Goal: Task Accomplishment & Management: Use online tool/utility

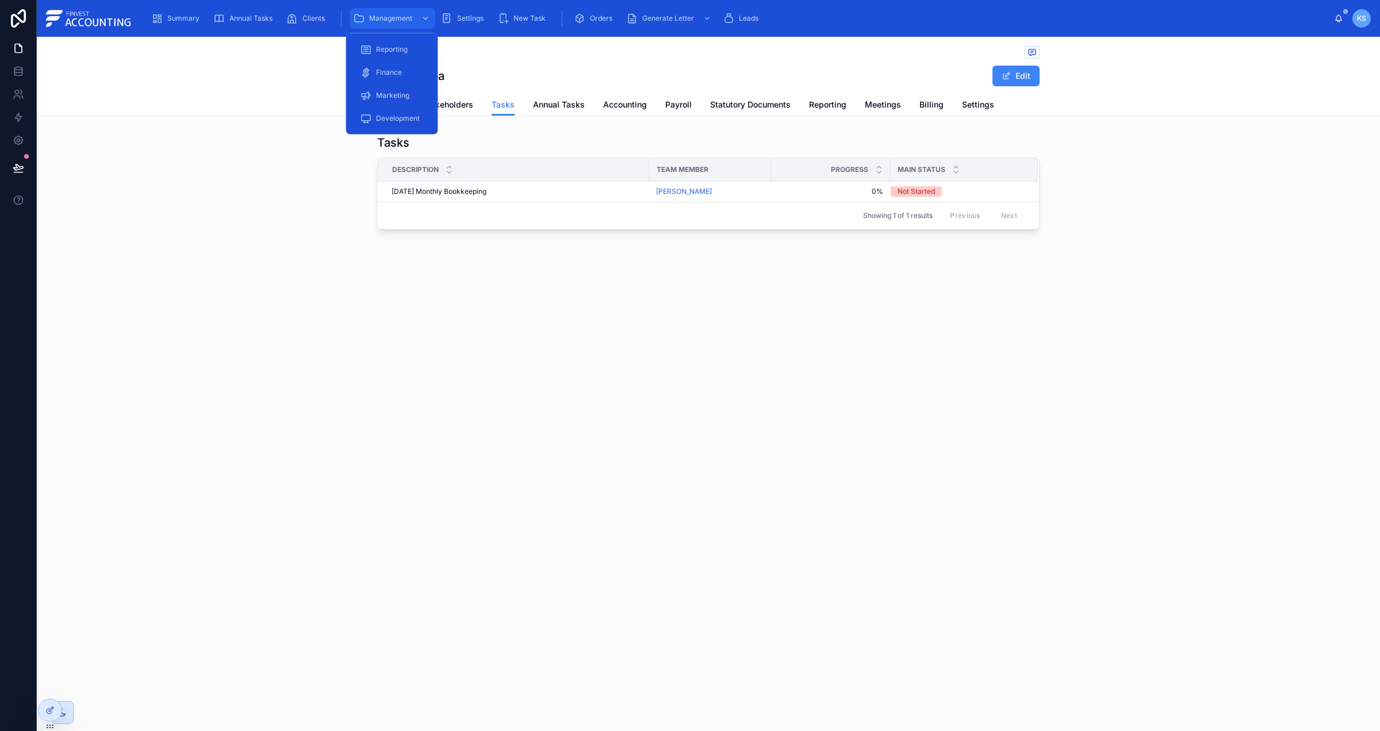
click at [401, 14] on span "Management" at bounding box center [390, 18] width 43 height 9
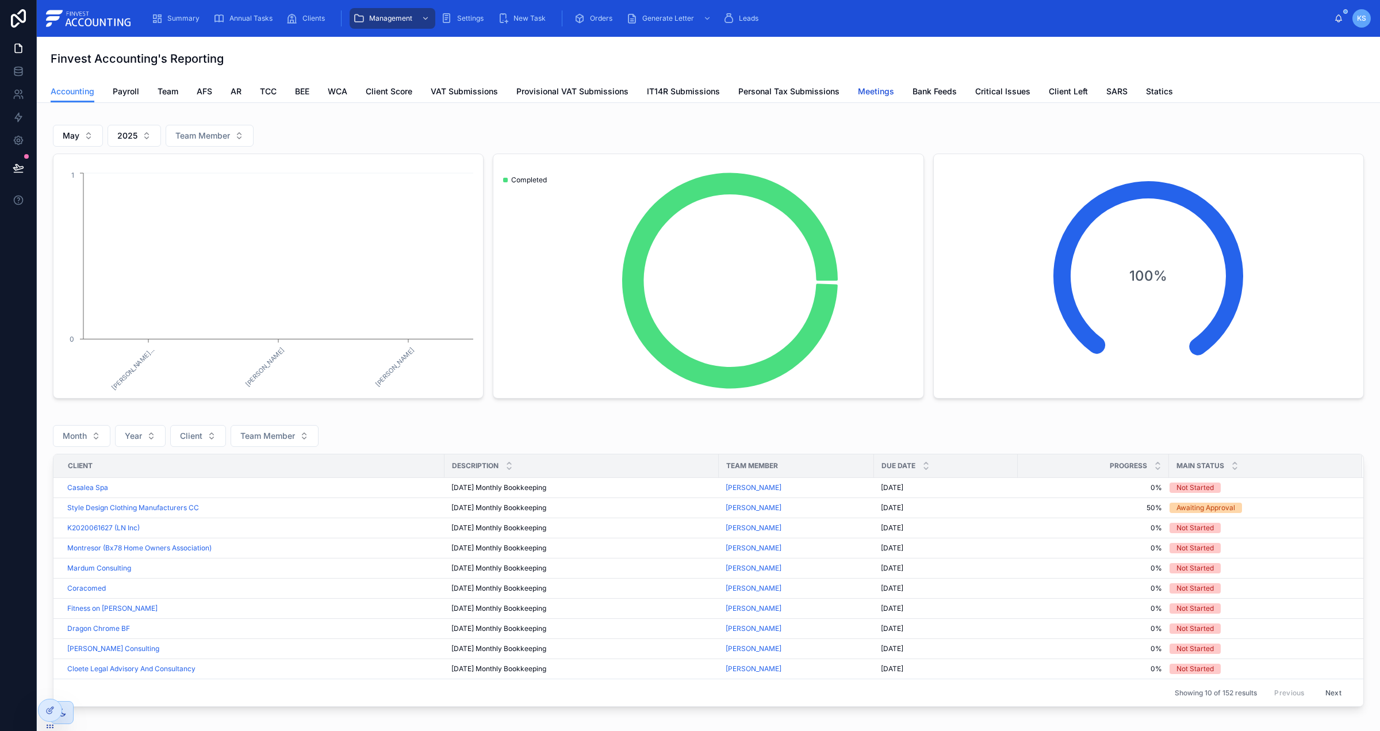
click at [877, 87] on span "Meetings" at bounding box center [876, 91] width 36 height 11
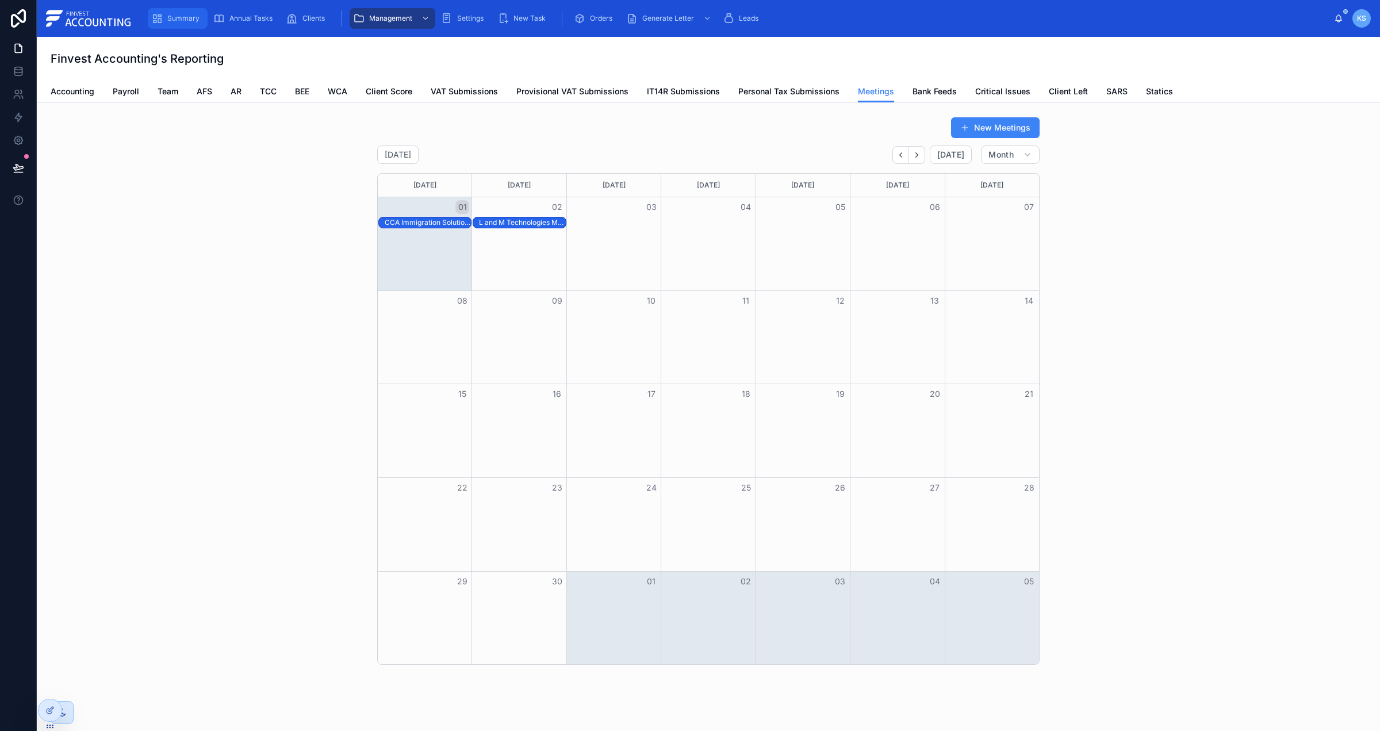
click at [174, 21] on span "Summary" at bounding box center [183, 18] width 32 height 9
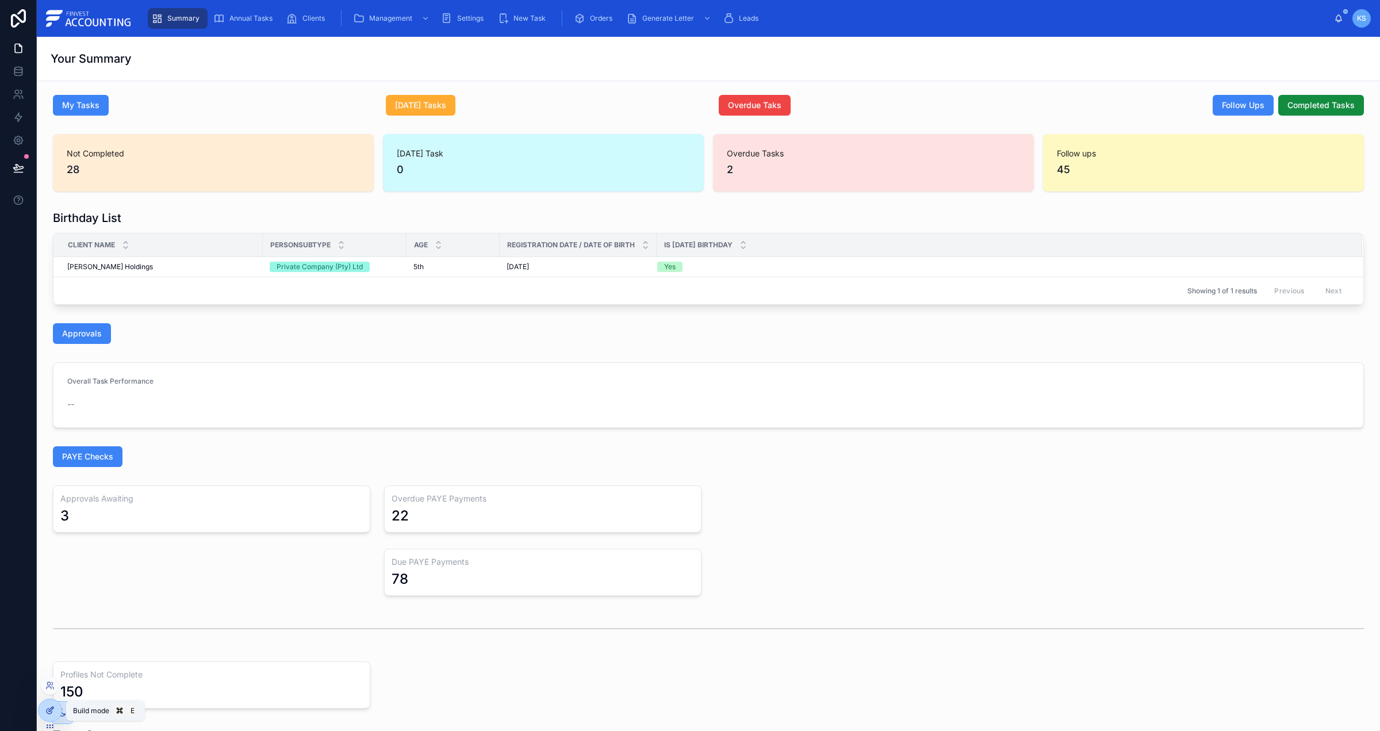
click at [52, 708] on icon at bounding box center [49, 709] width 9 height 9
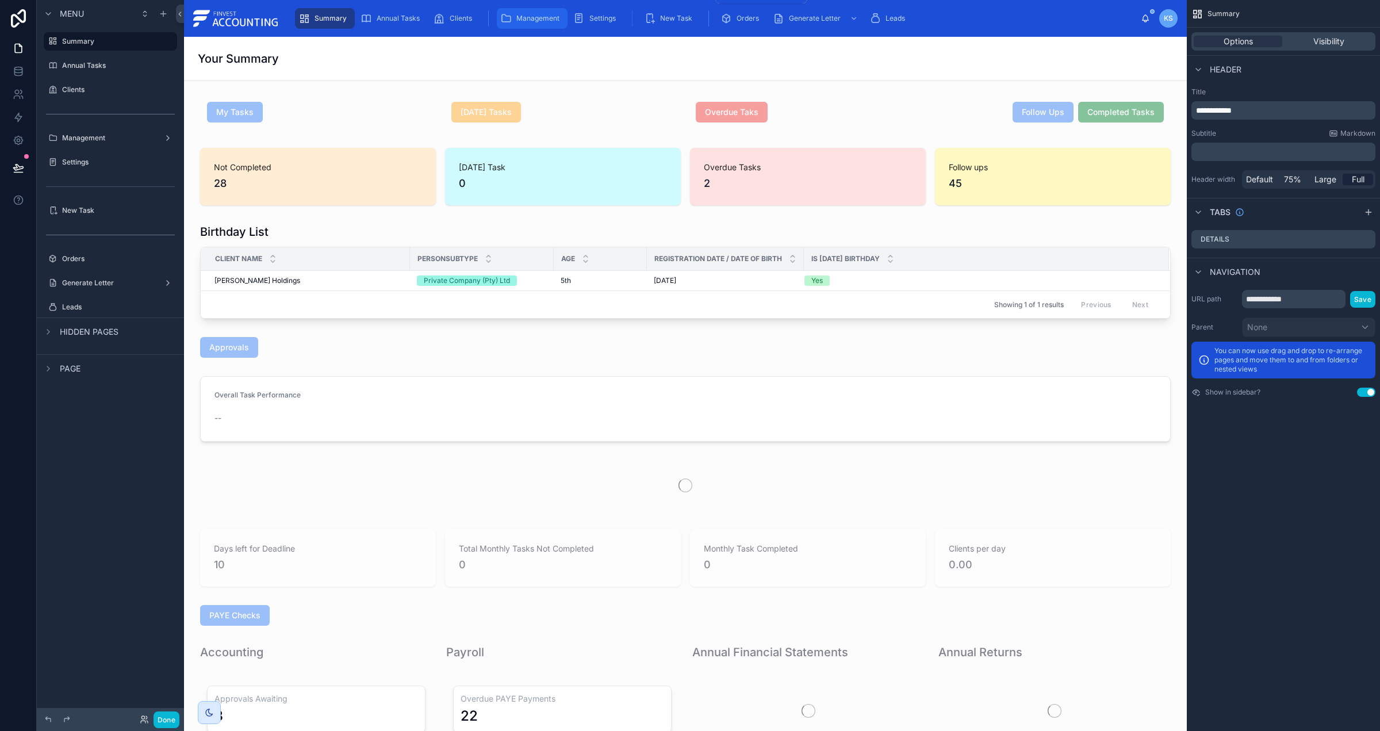
click at [550, 13] on div "Management" at bounding box center [532, 18] width 64 height 18
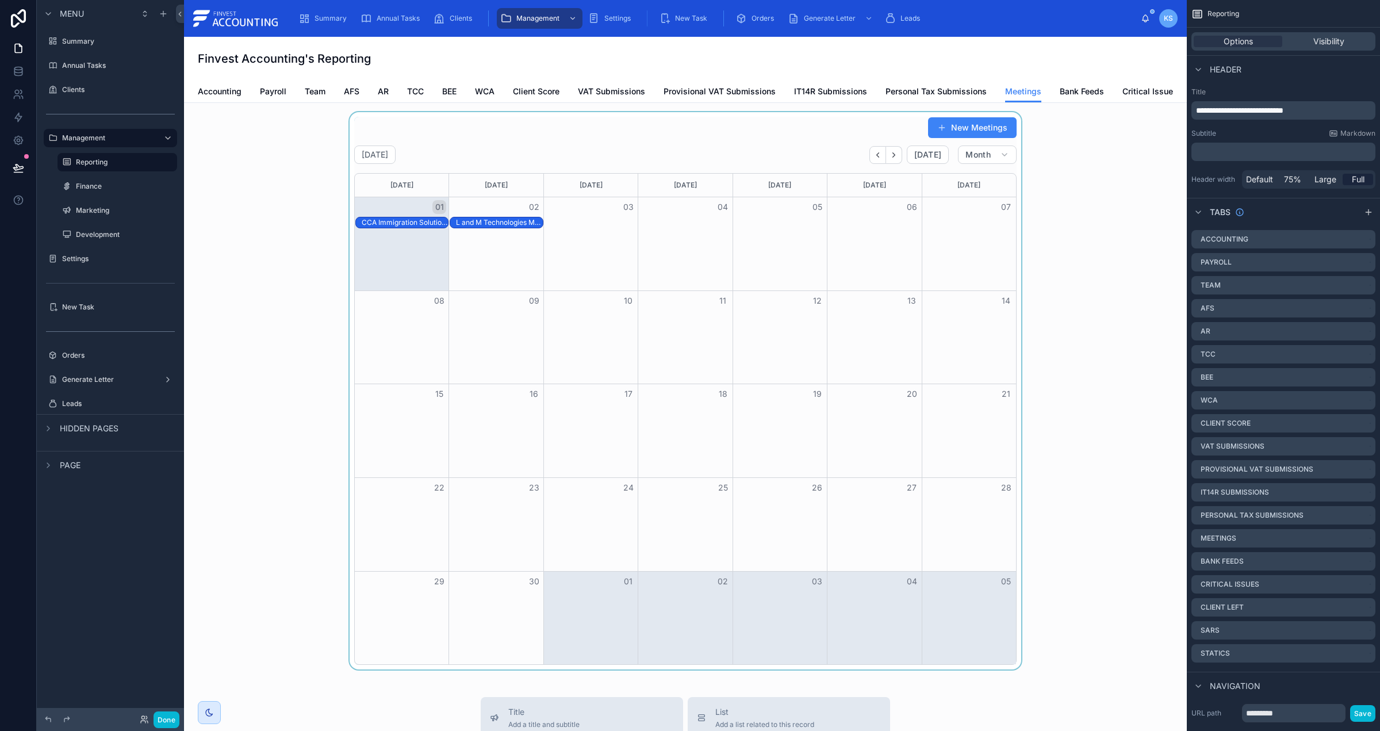
click at [718, 154] on div at bounding box center [685, 390] width 984 height 557
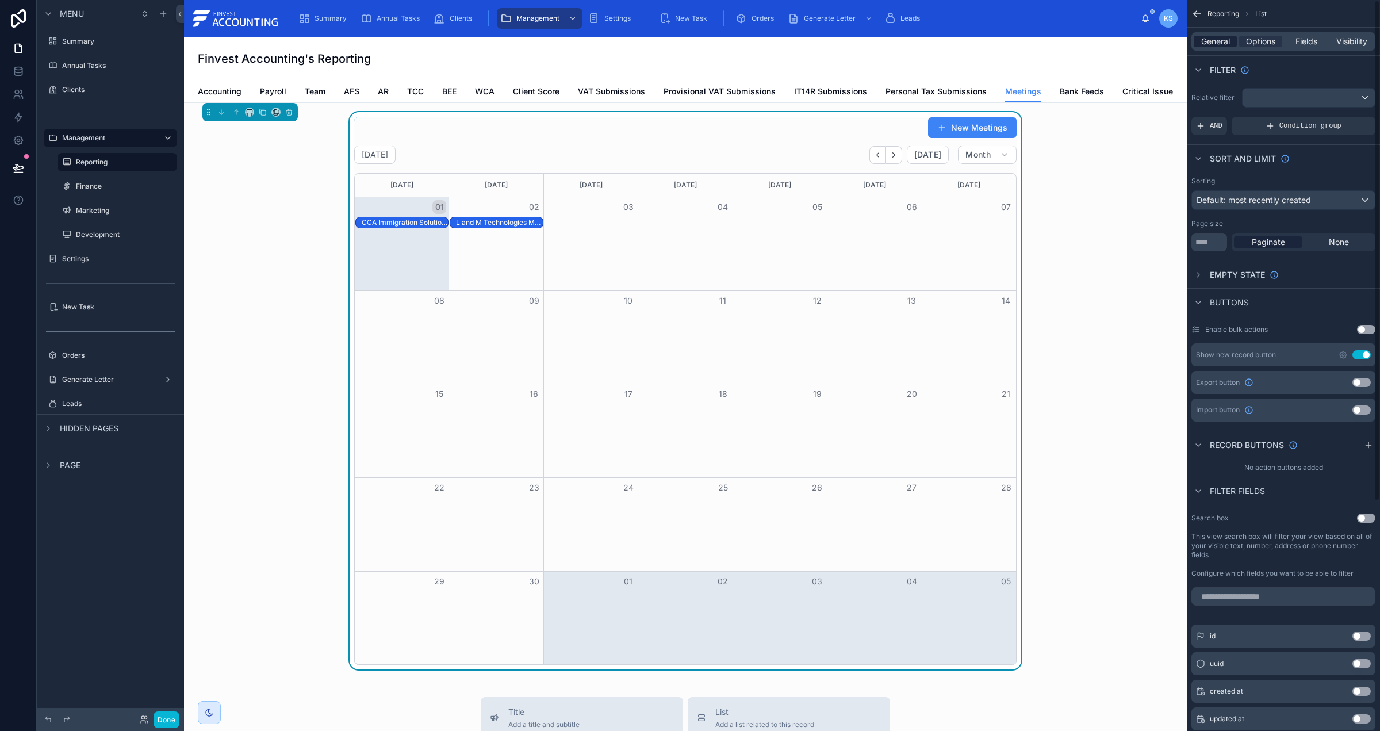
click at [1224, 41] on span "General" at bounding box center [1215, 41] width 29 height 11
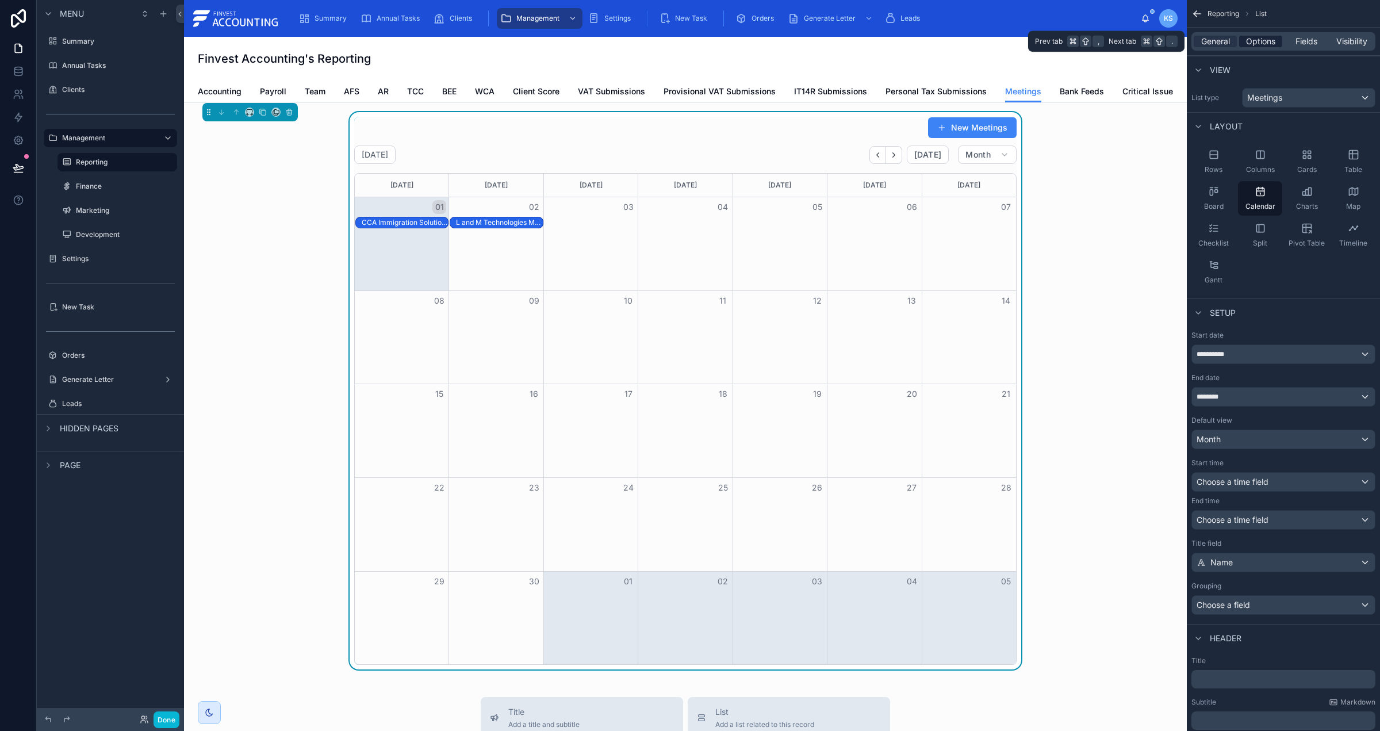
click at [1250, 43] on span "Options" at bounding box center [1260, 41] width 29 height 11
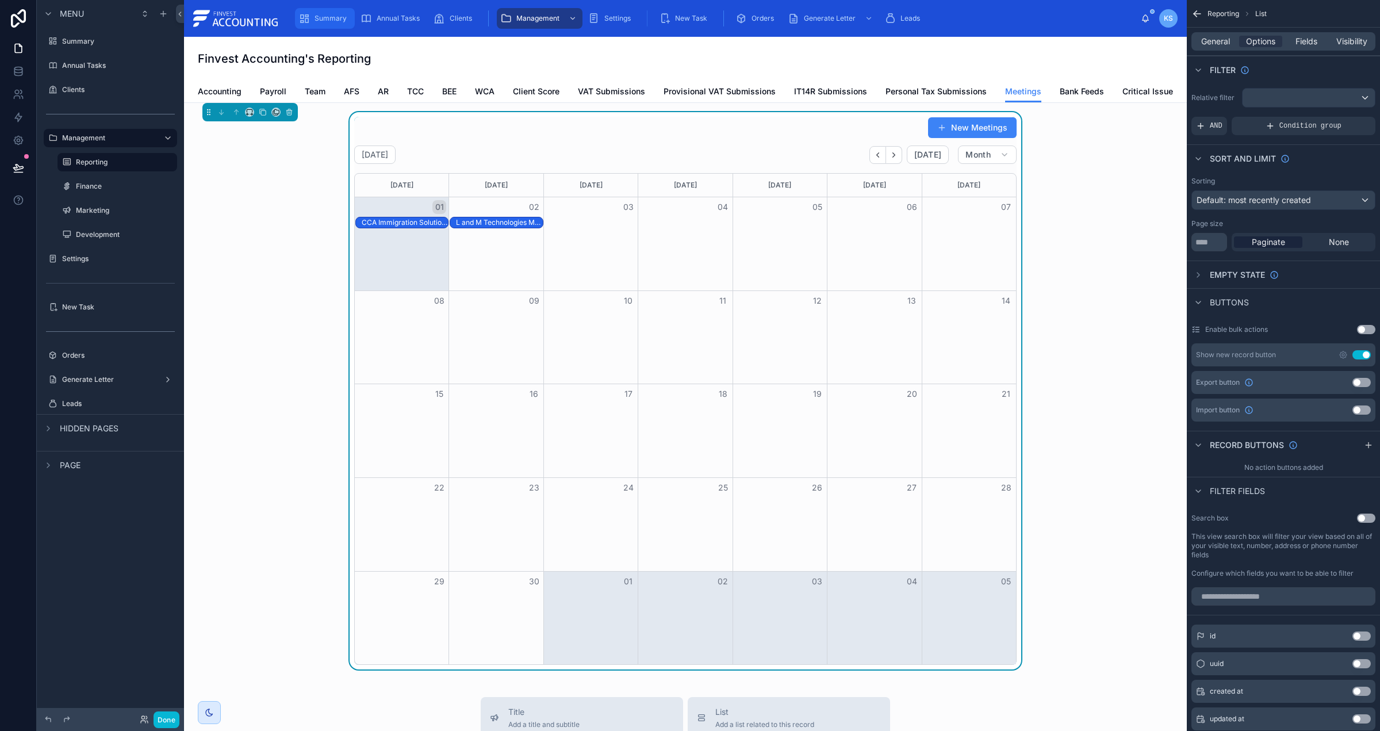
click at [329, 17] on span "Summary" at bounding box center [331, 18] width 32 height 9
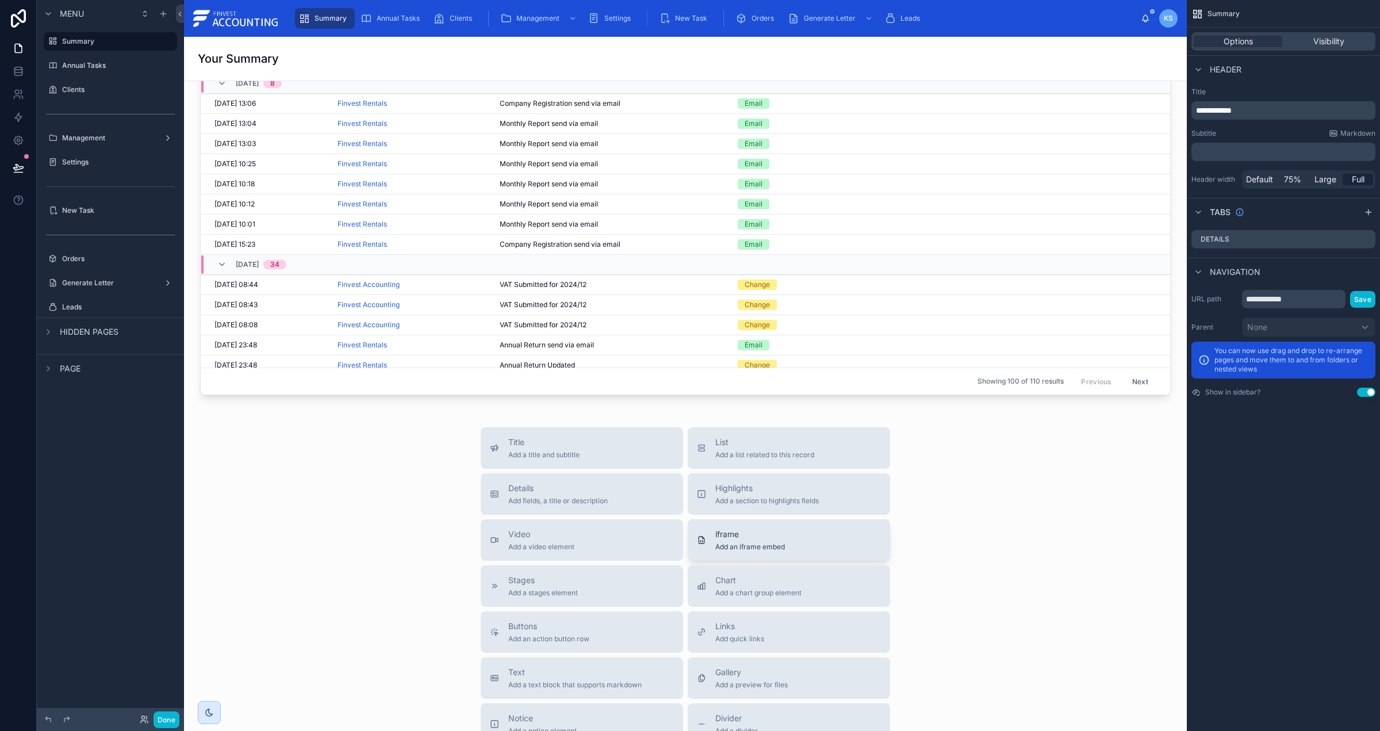
scroll to position [2252, 0]
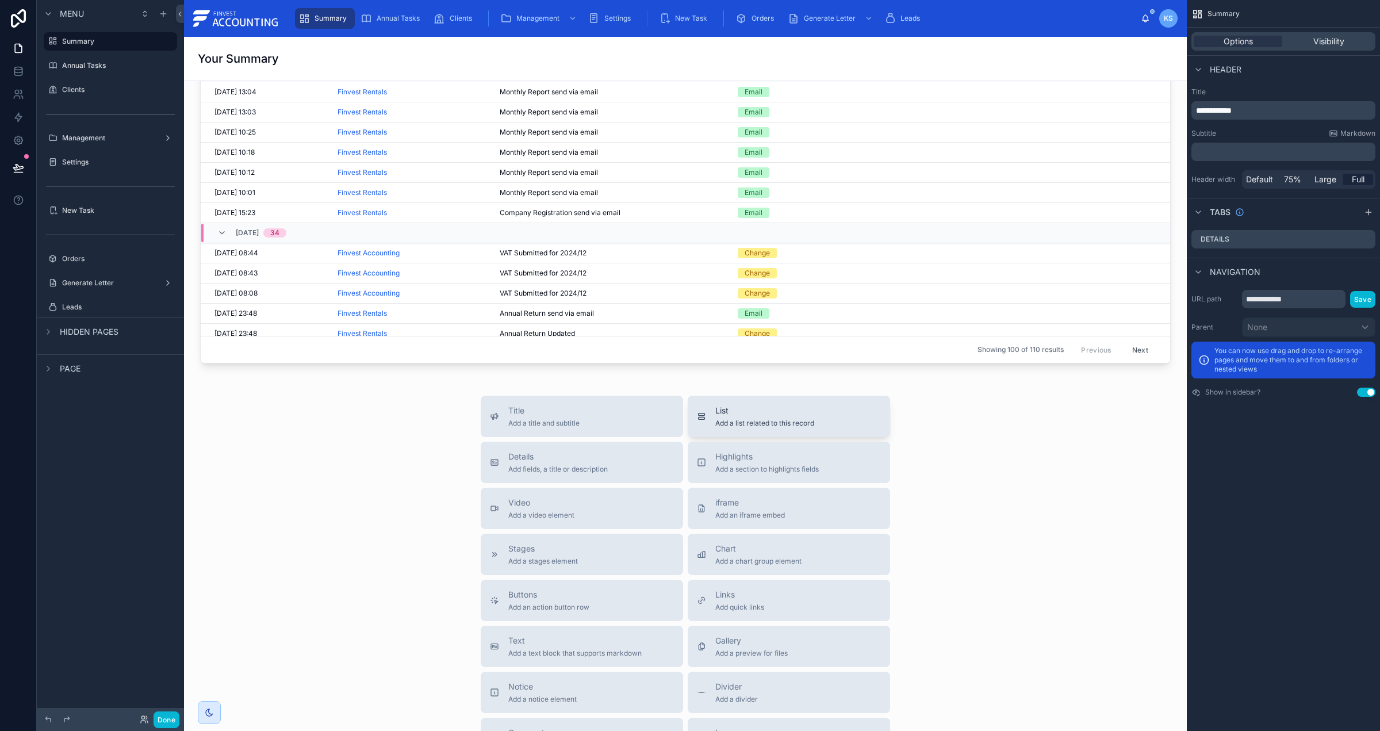
click at [716, 436] on button "List Add a list related to this record" at bounding box center [789, 416] width 202 height 41
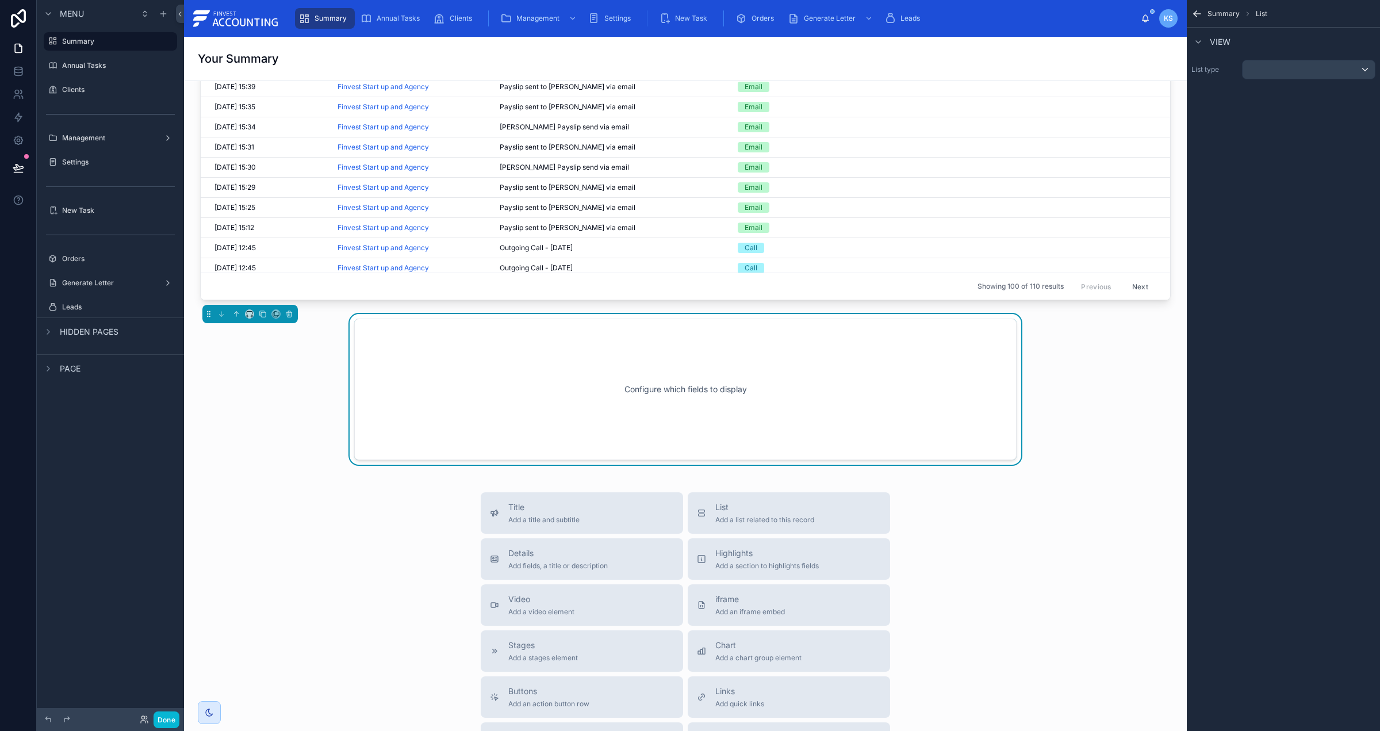
scroll to position [2323, 0]
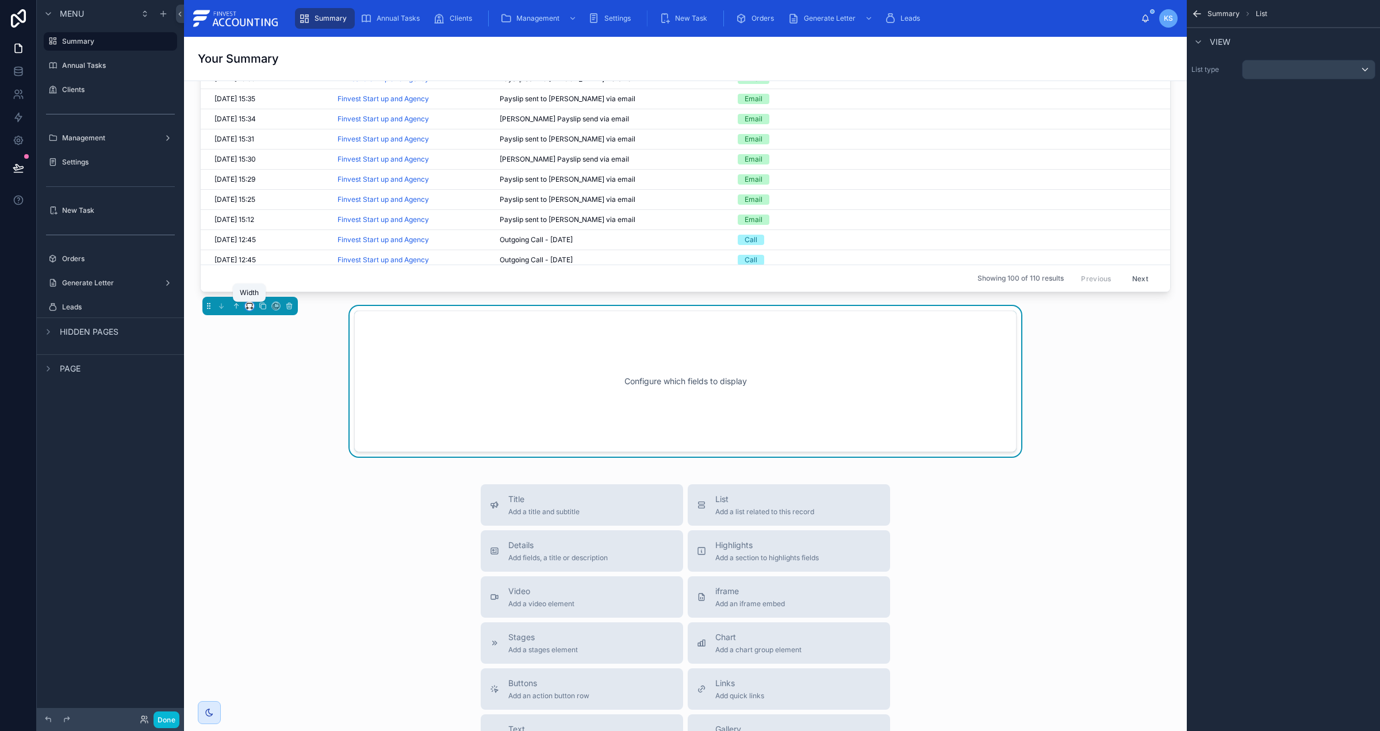
click at [246, 309] on icon at bounding box center [250, 306] width 8 height 8
click at [264, 458] on span "Full width" at bounding box center [273, 461] width 36 height 14
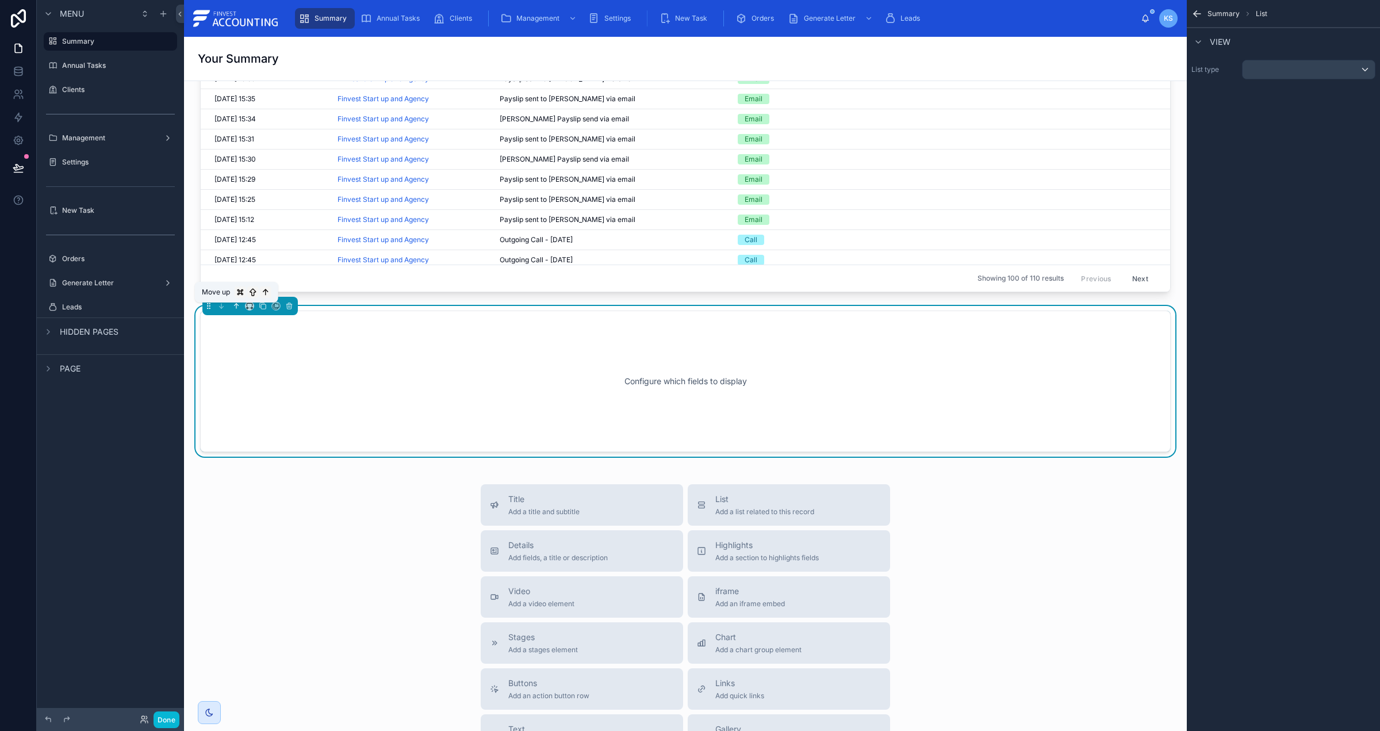
click at [236, 307] on icon at bounding box center [236, 306] width 0 height 5
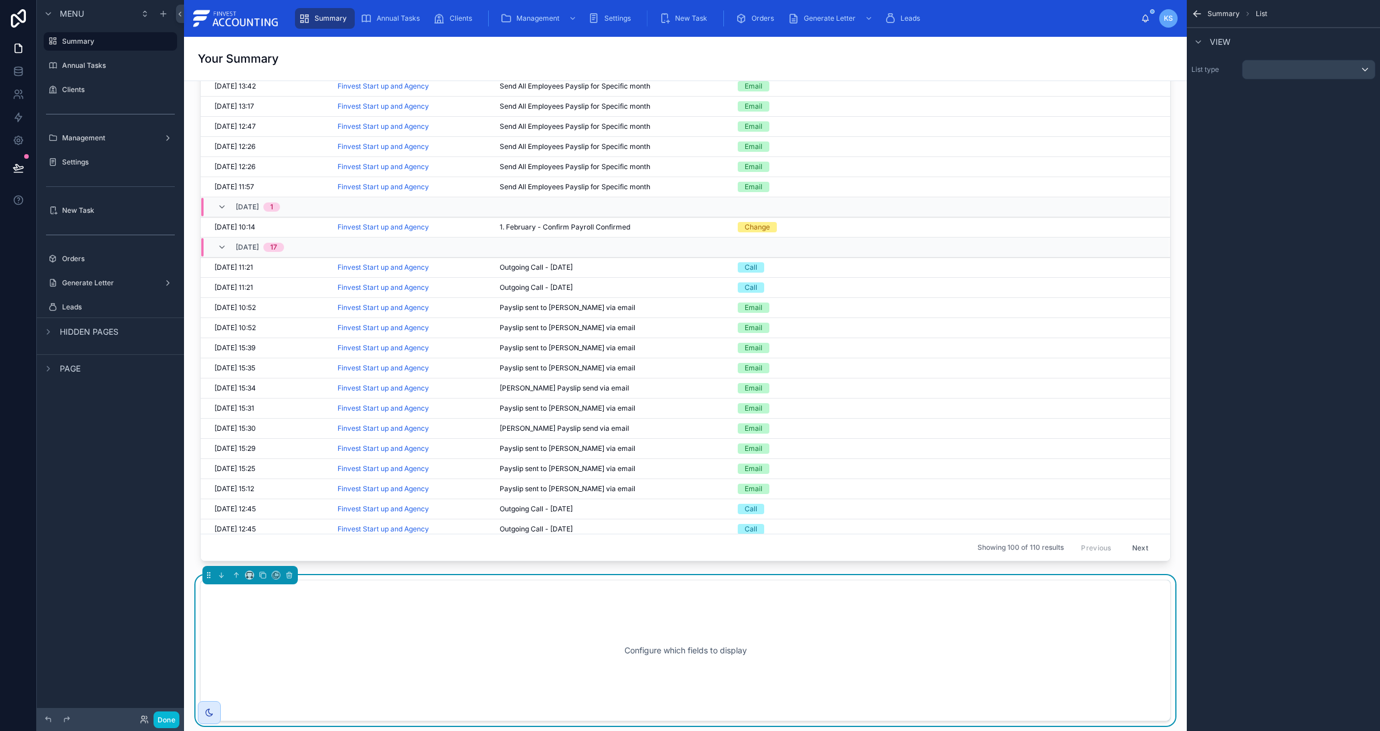
scroll to position [2056, 0]
click at [235, 577] on icon at bounding box center [236, 573] width 8 height 8
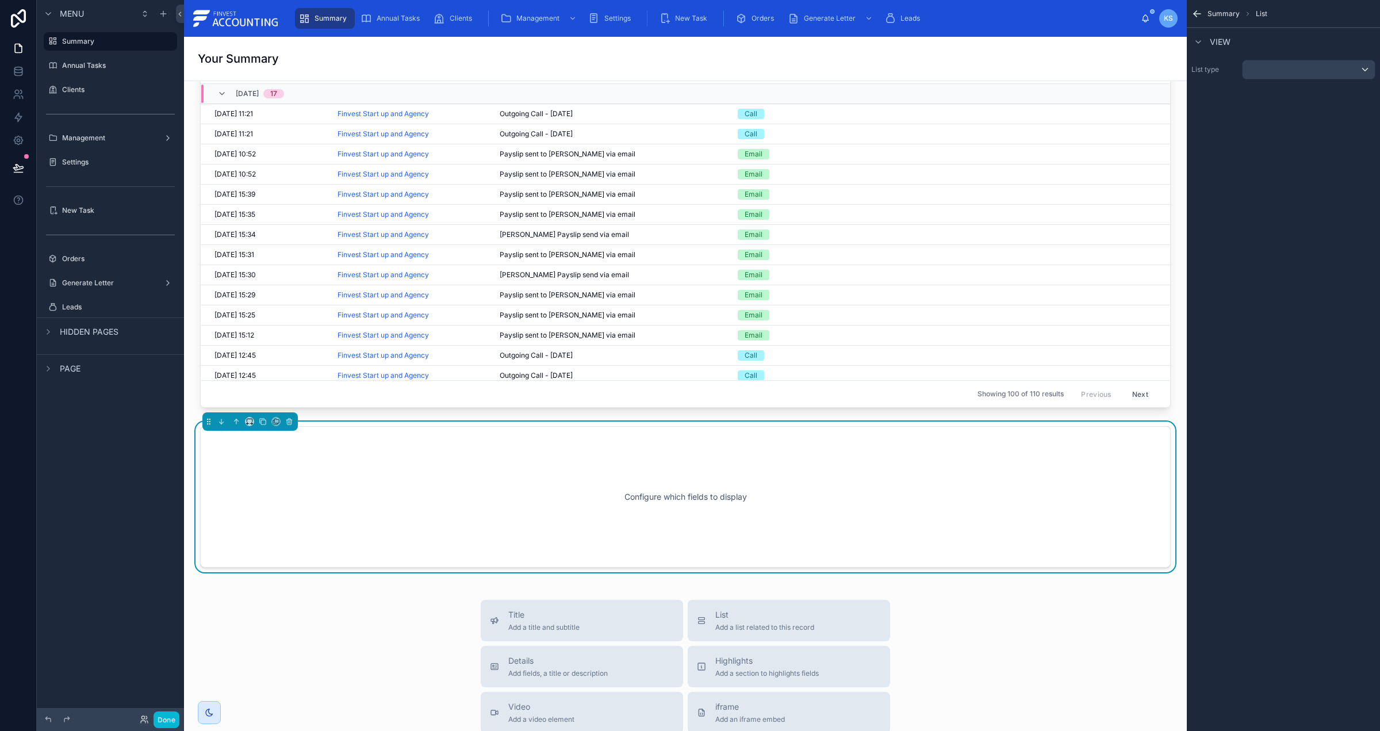
scroll to position [2216, 0]
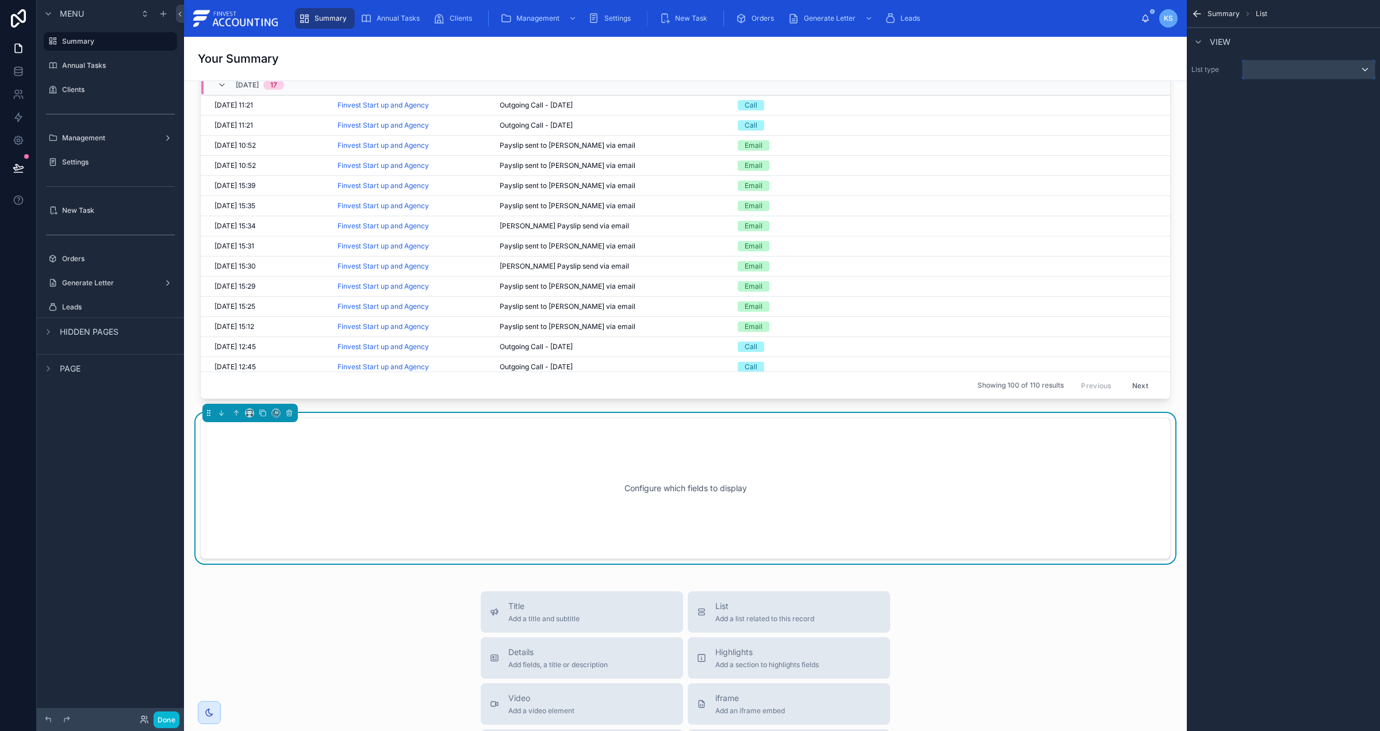
click at [1309, 69] on div "scrollable content" at bounding box center [1309, 69] width 132 height 18
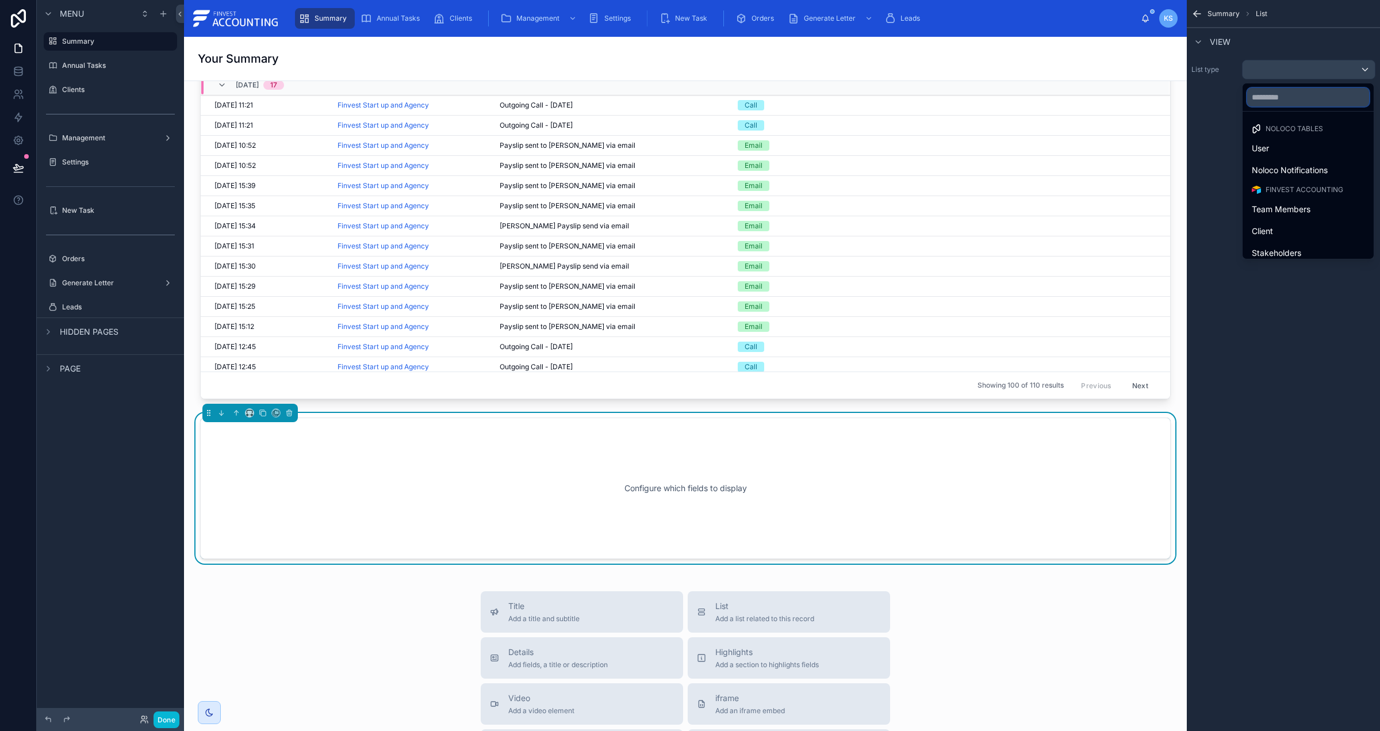
click at [1303, 97] on input "text" at bounding box center [1308, 97] width 122 height 18
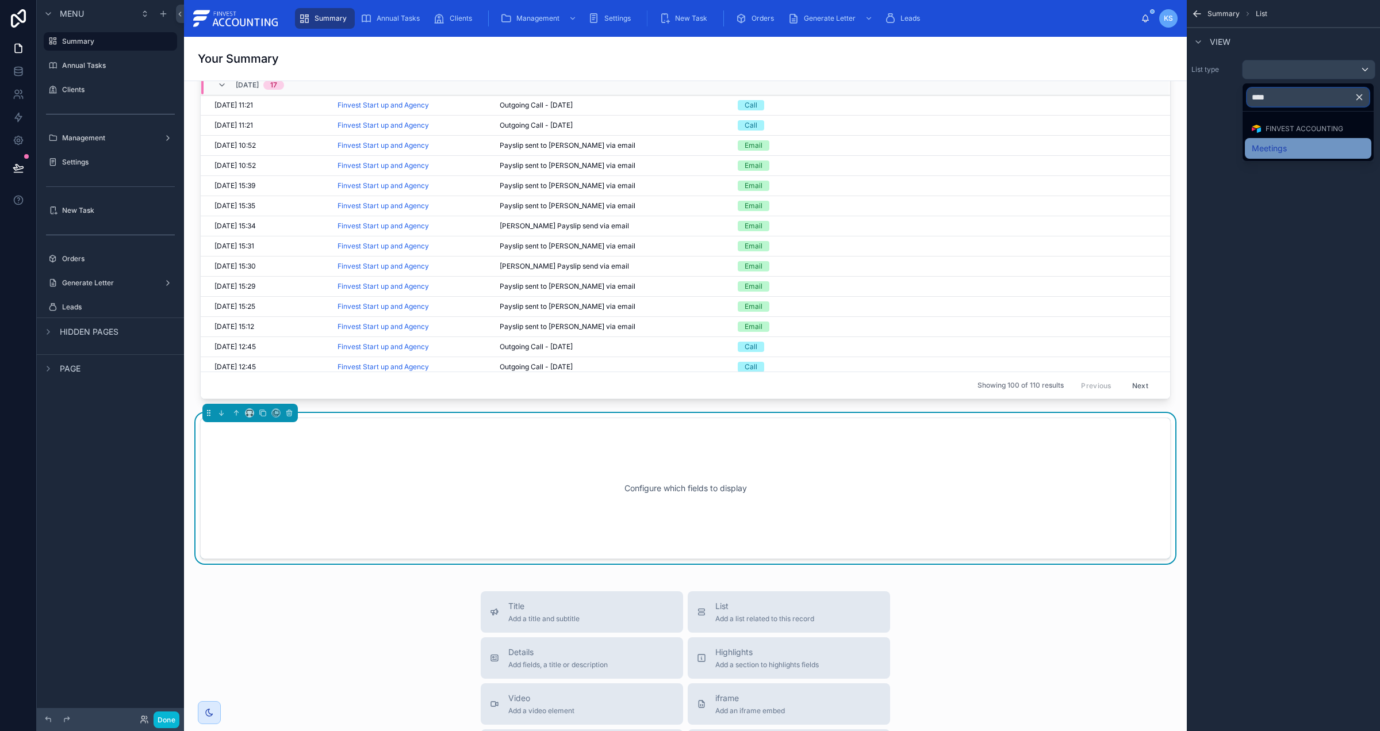
type input "****"
click at [1311, 139] on div "Meetings" at bounding box center [1308, 148] width 126 height 21
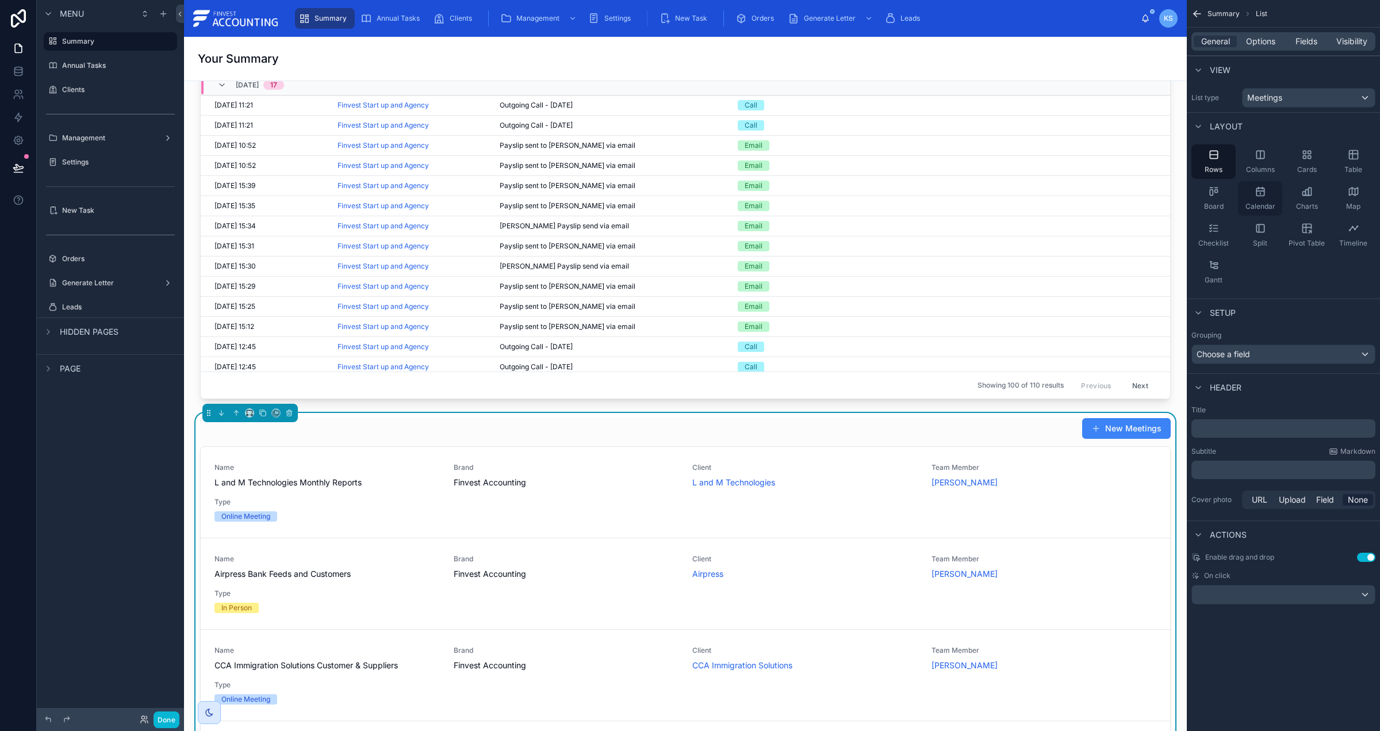
click at [1263, 197] on div "Calendar" at bounding box center [1260, 198] width 44 height 34
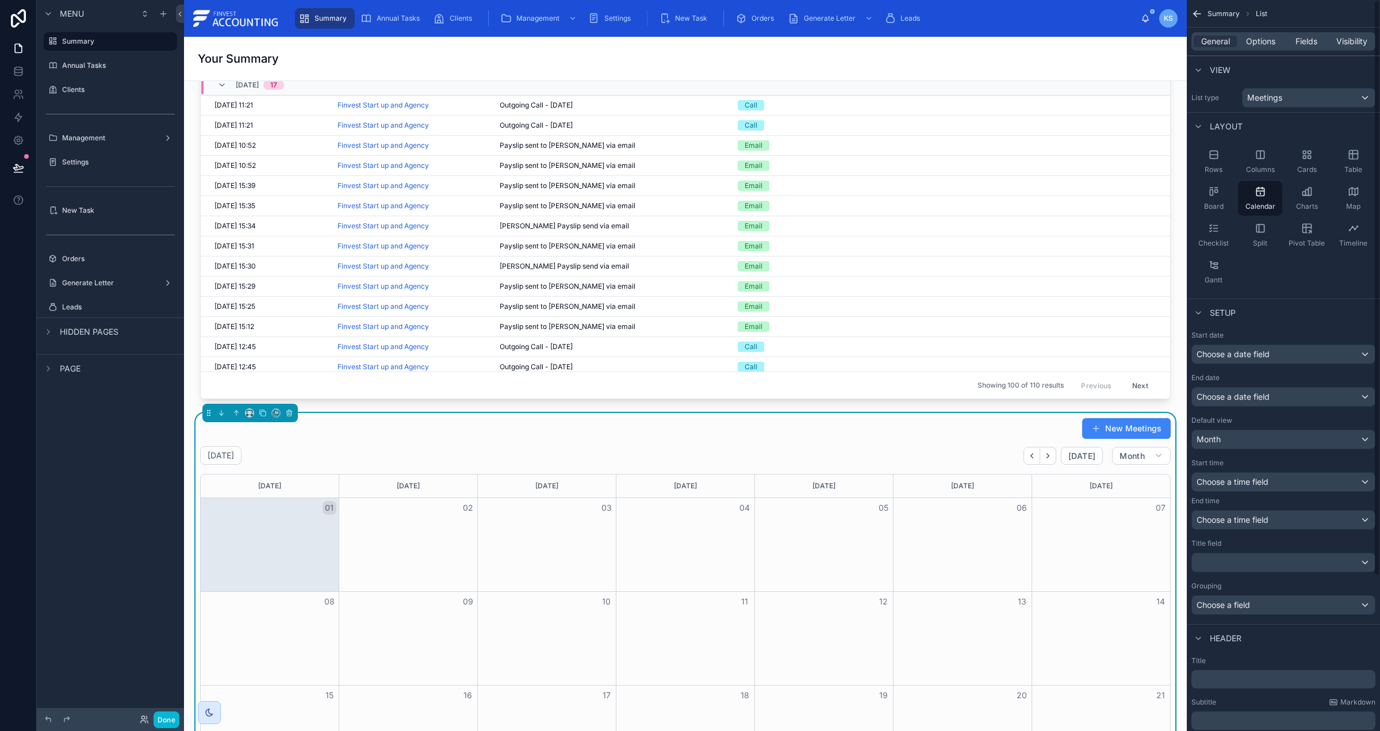
drag, startPoint x: 1247, startPoint y: 43, endPoint x: 1255, endPoint y: 51, distance: 11.0
click at [1248, 43] on span "Options" at bounding box center [1260, 41] width 29 height 11
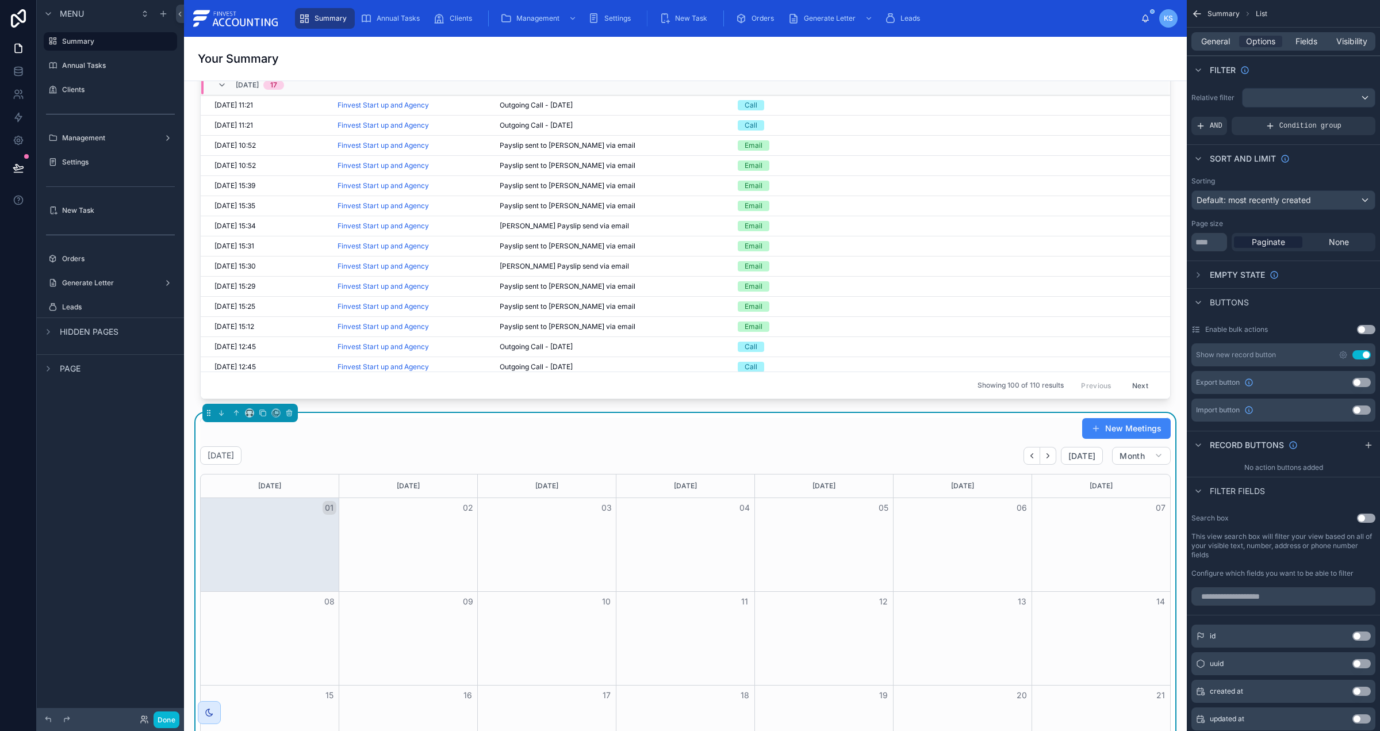
click at [1363, 357] on button "Use setting" at bounding box center [1361, 354] width 18 height 9
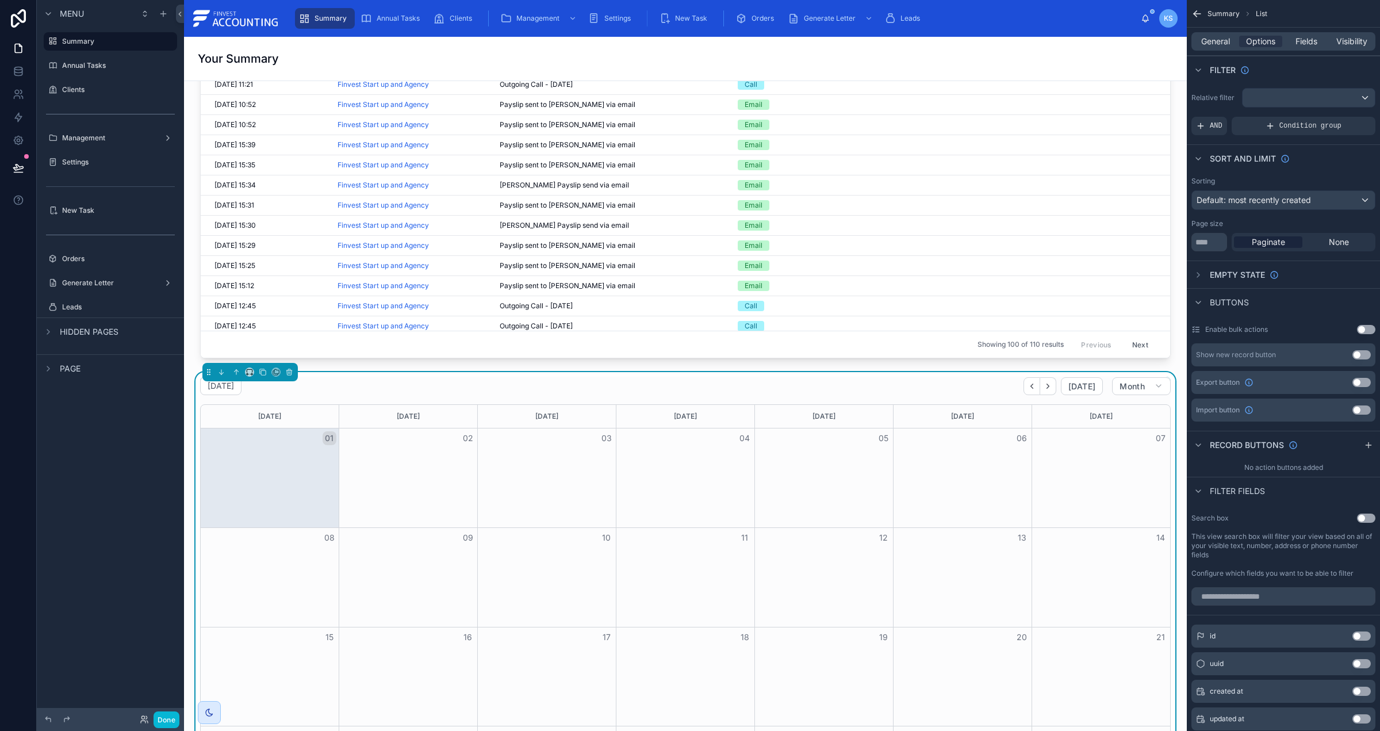
scroll to position [2254, 0]
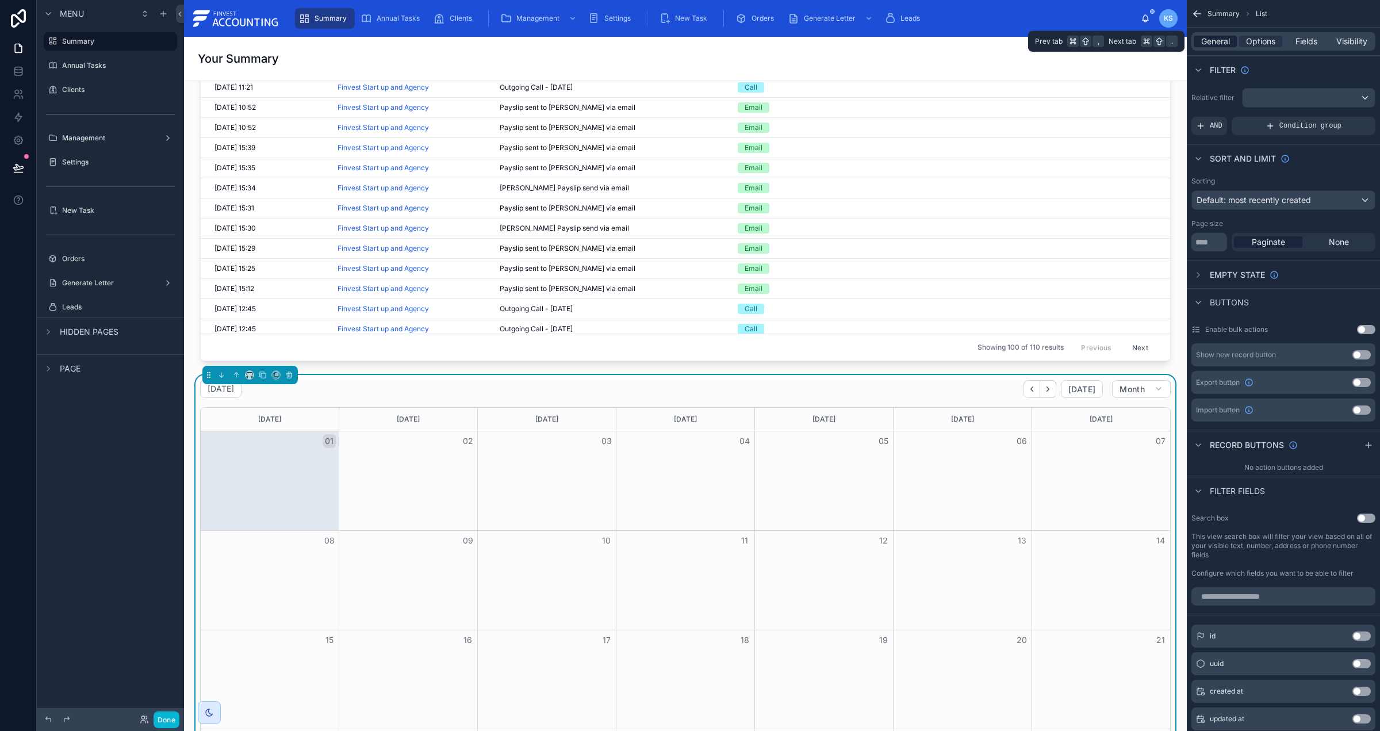
click at [1212, 39] on span "General" at bounding box center [1215, 41] width 29 height 11
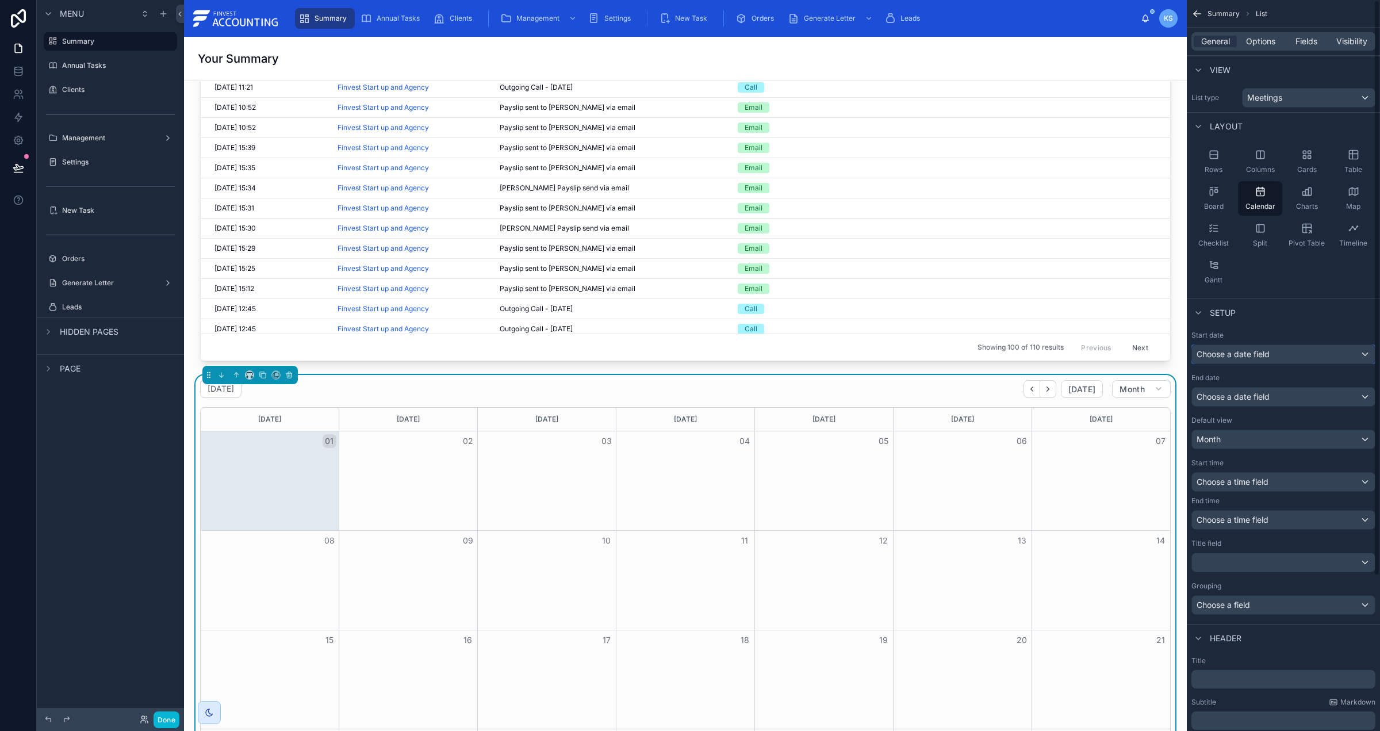
click at [1278, 346] on div "Choose a date field" at bounding box center [1283, 354] width 183 height 18
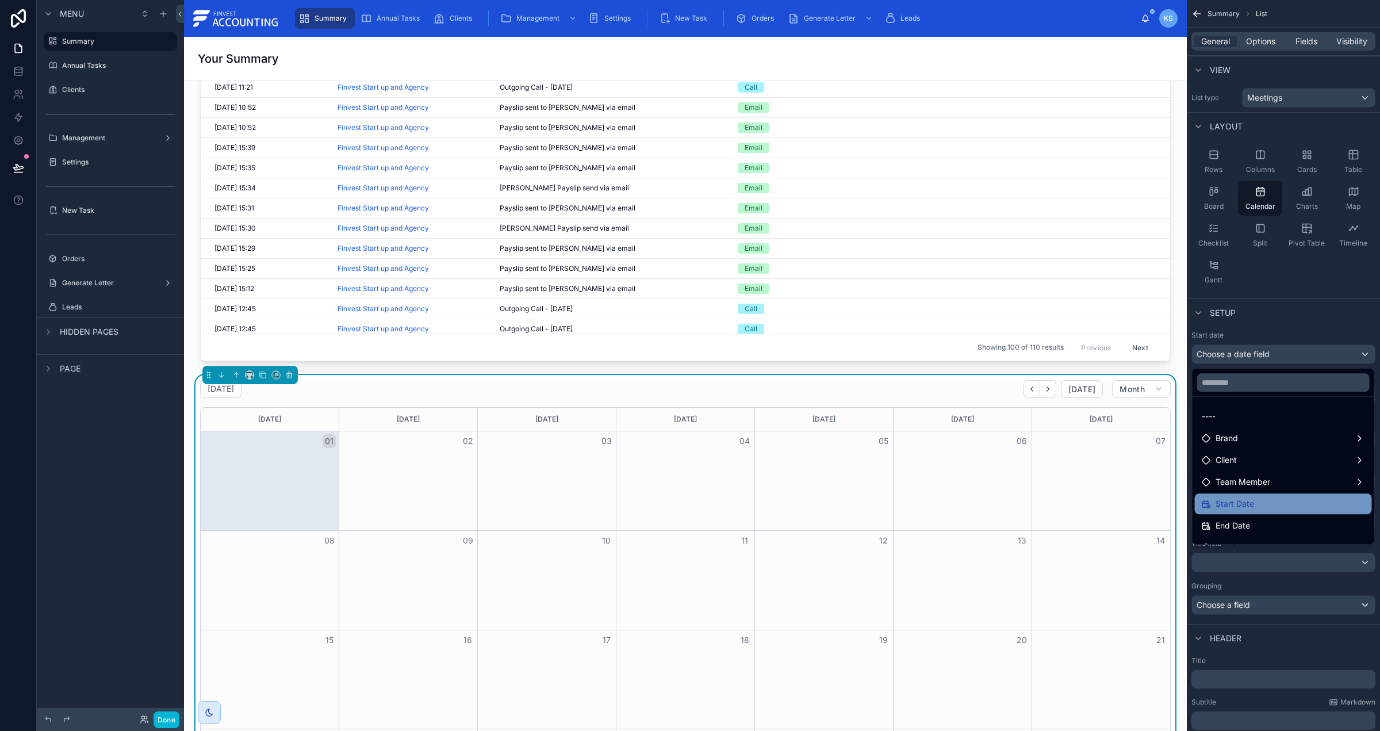
drag, startPoint x: 1276, startPoint y: 505, endPoint x: 1267, endPoint y: 413, distance: 93.0
click at [1276, 505] on div "Start Date" at bounding box center [1283, 504] width 163 height 14
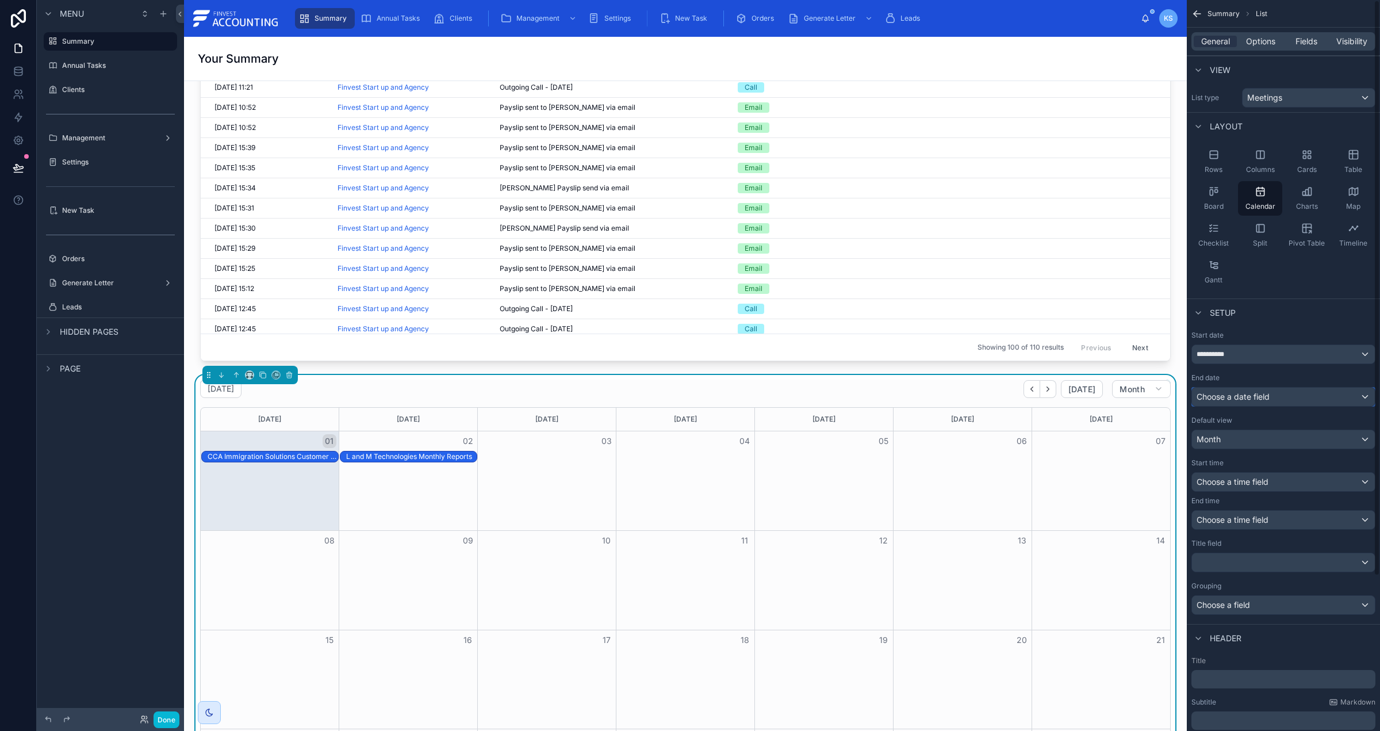
click at [1265, 402] on span "Choose a date field" at bounding box center [1233, 396] width 73 height 11
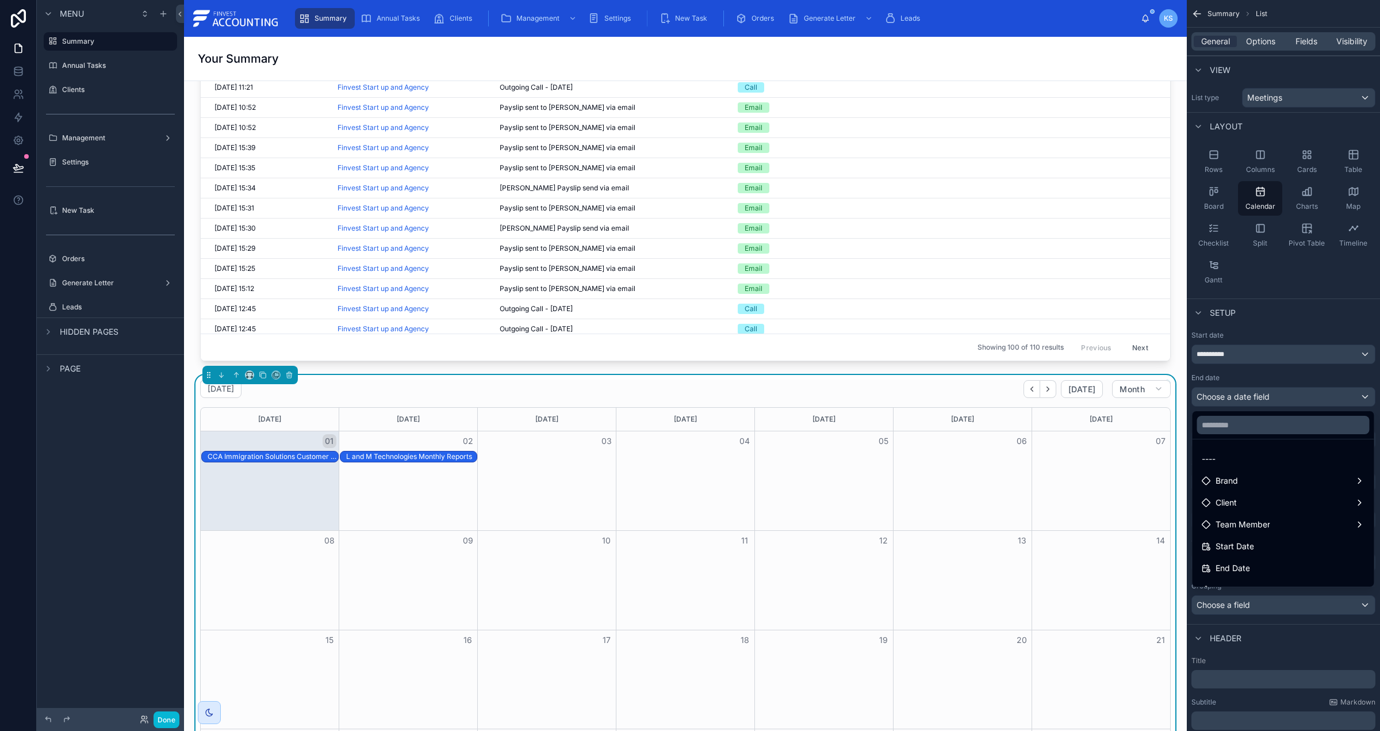
drag, startPoint x: 1262, startPoint y: 565, endPoint x: 1276, endPoint y: 438, distance: 127.2
click at [1262, 565] on div "End Date" at bounding box center [1283, 568] width 163 height 14
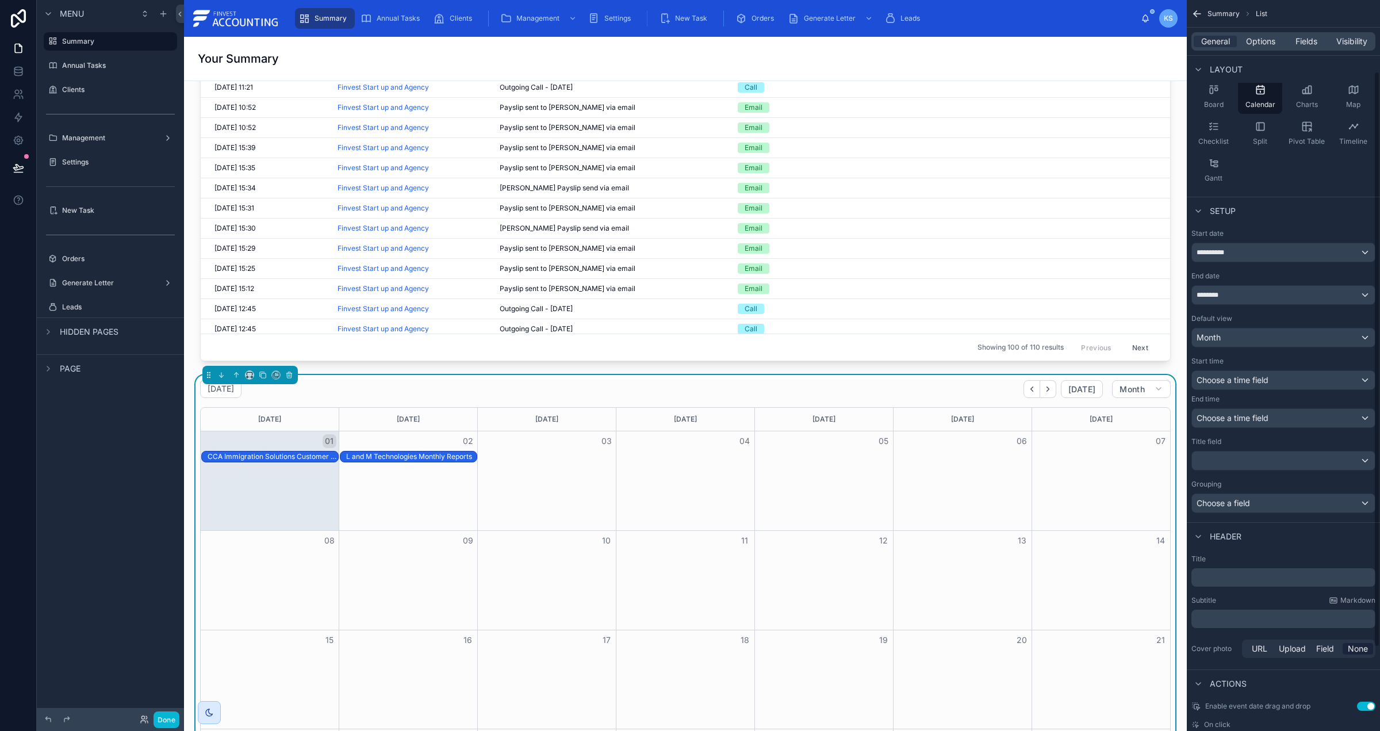
scroll to position [105, 0]
click at [1269, 378] on div "Choose a time field" at bounding box center [1283, 377] width 183 height 18
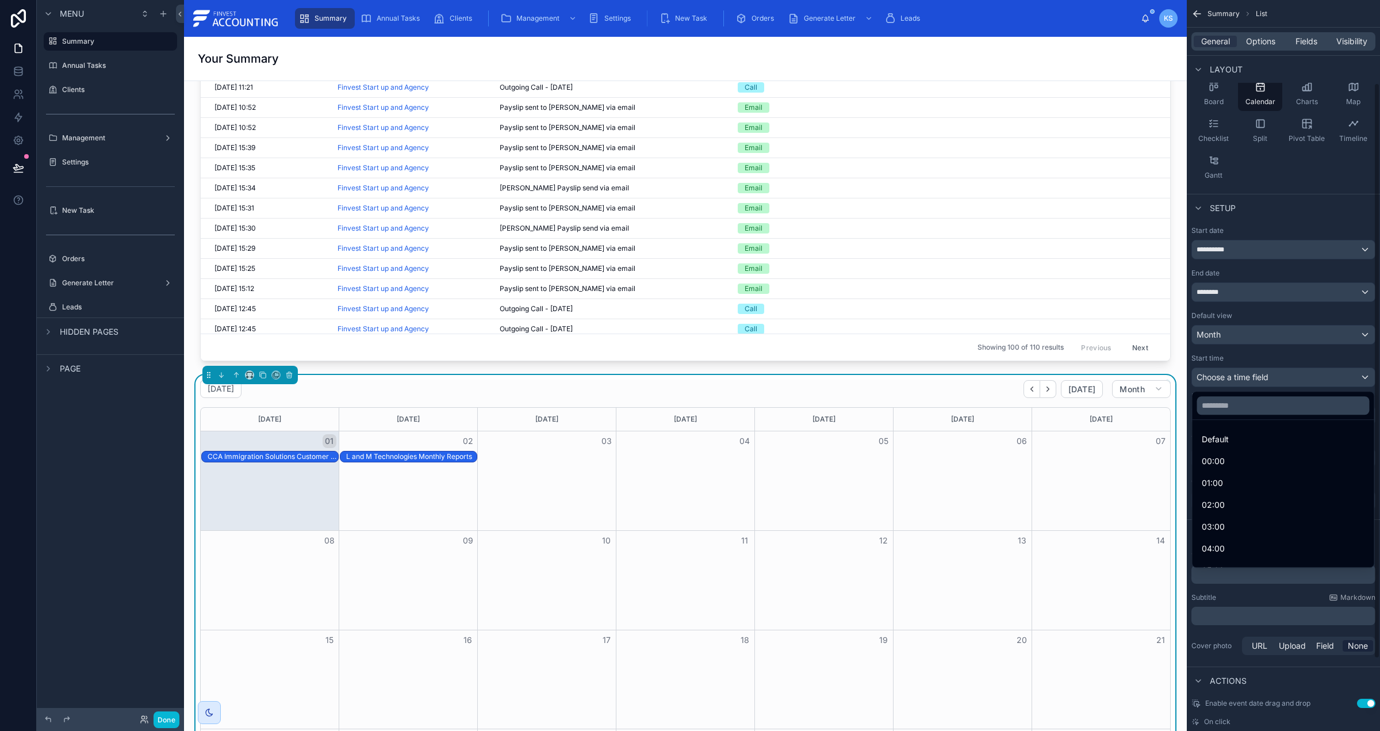
click at [1255, 361] on div "scrollable content" at bounding box center [690, 365] width 1380 height 731
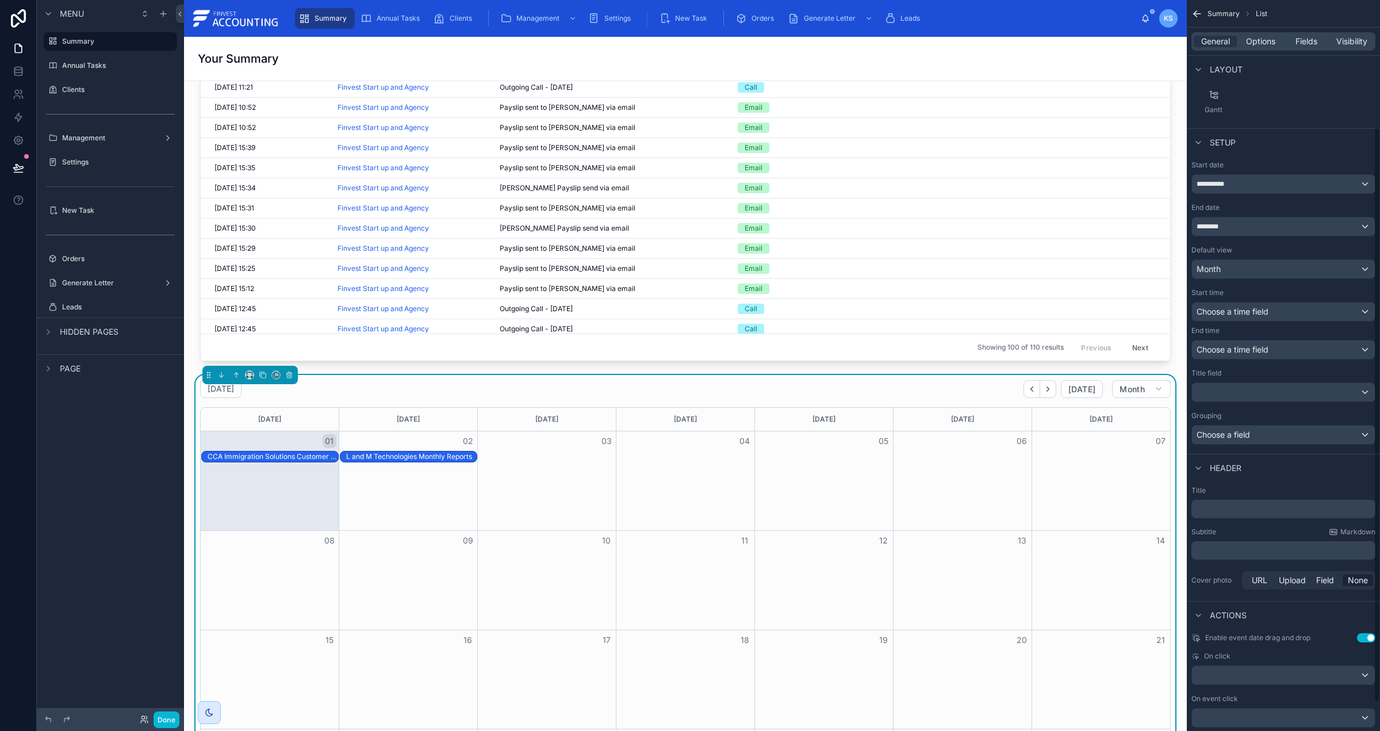
scroll to position [172, 0]
click at [1268, 391] on div "scrollable content" at bounding box center [1283, 390] width 183 height 18
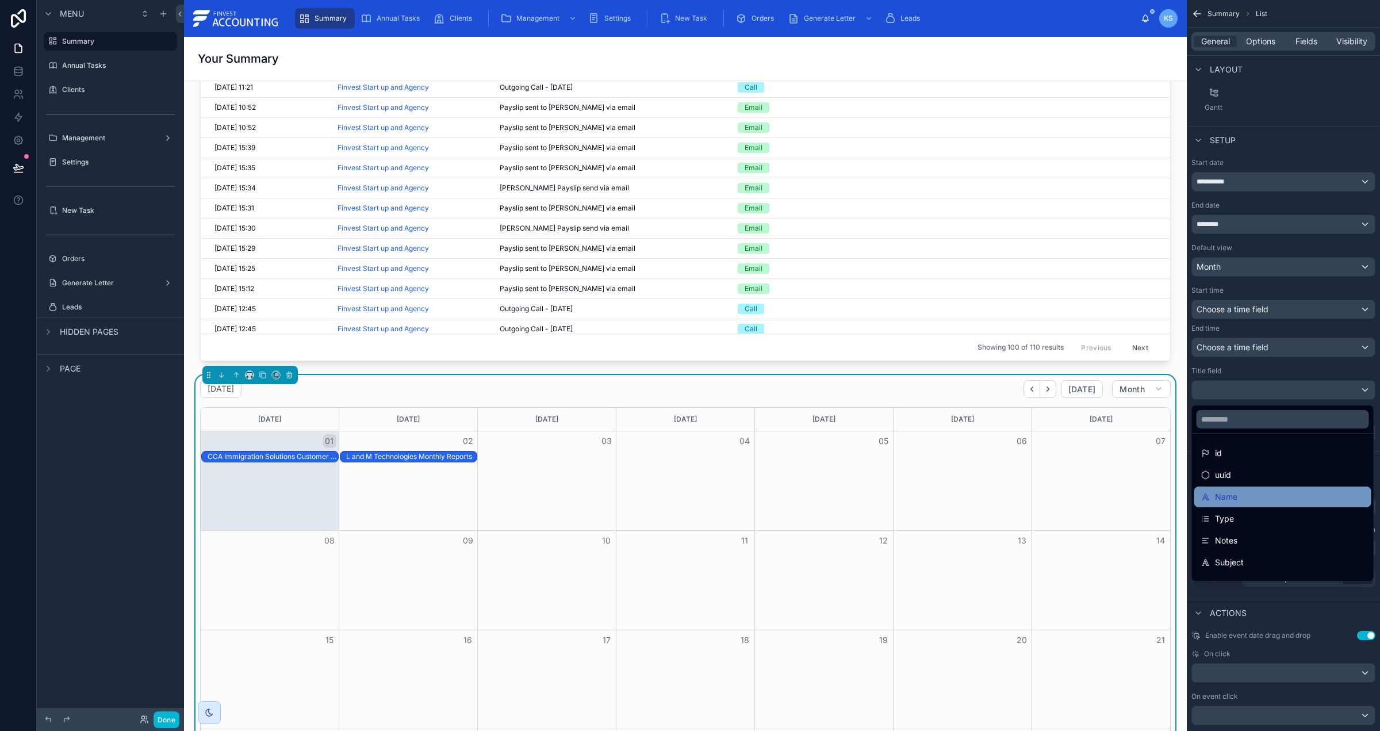
click at [1269, 499] on div "Name" at bounding box center [1282, 497] width 163 height 14
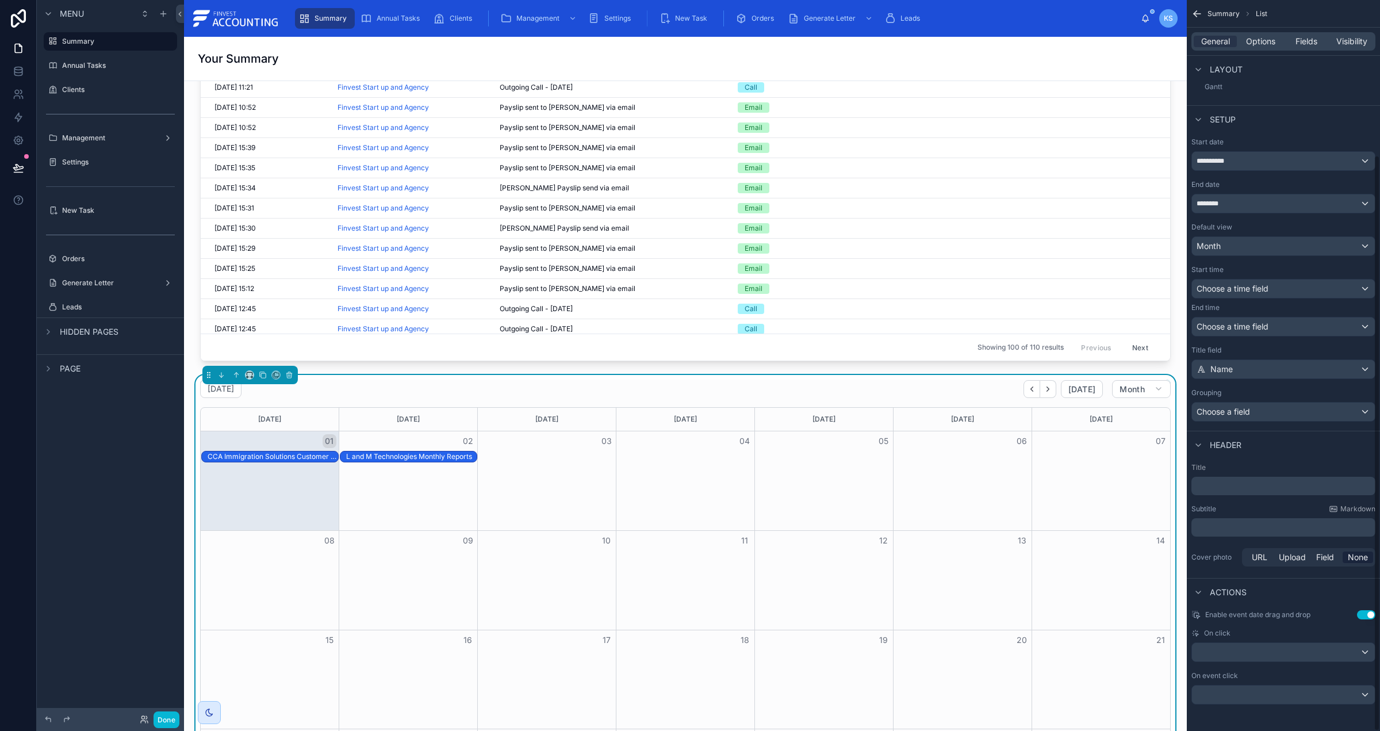
scroll to position [197, 0]
click at [1259, 401] on div "Choose a field" at bounding box center [1283, 410] width 183 height 18
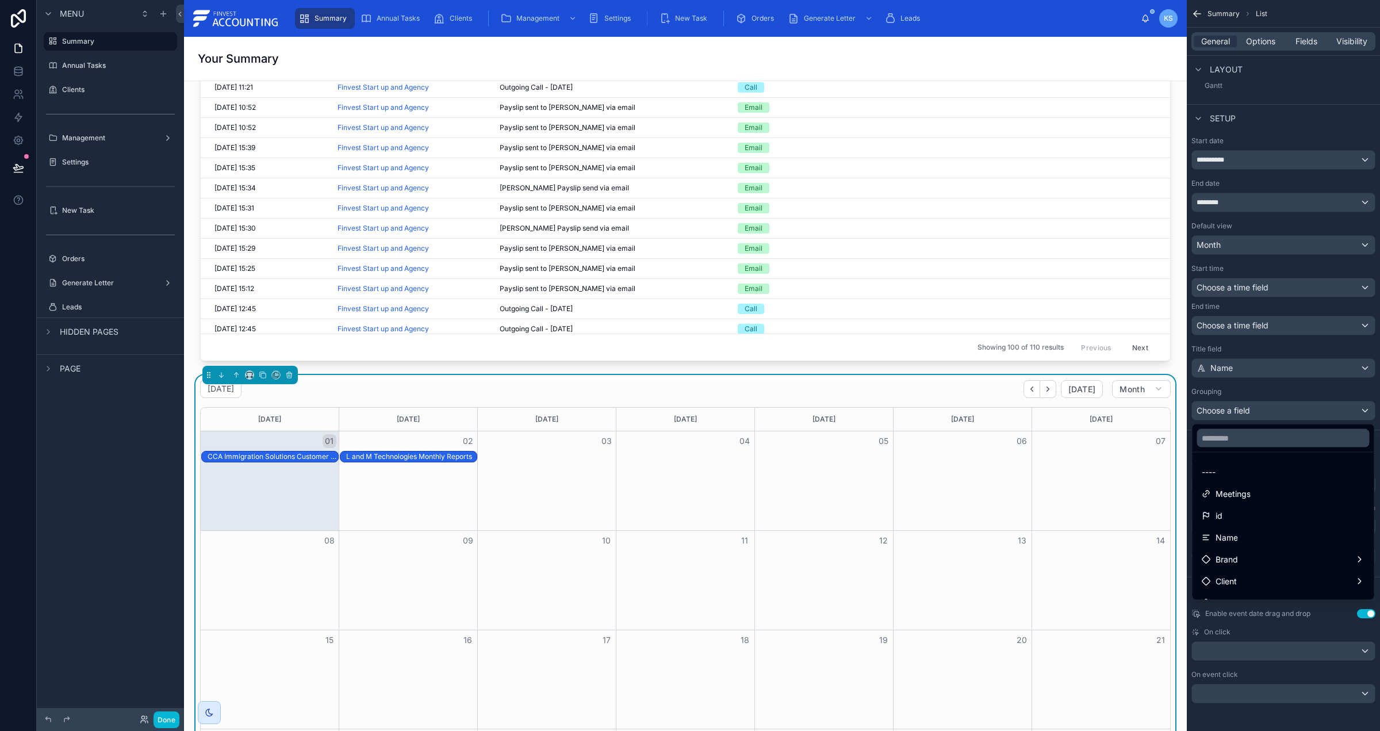
click at [1257, 389] on div "scrollable content" at bounding box center [690, 365] width 1380 height 731
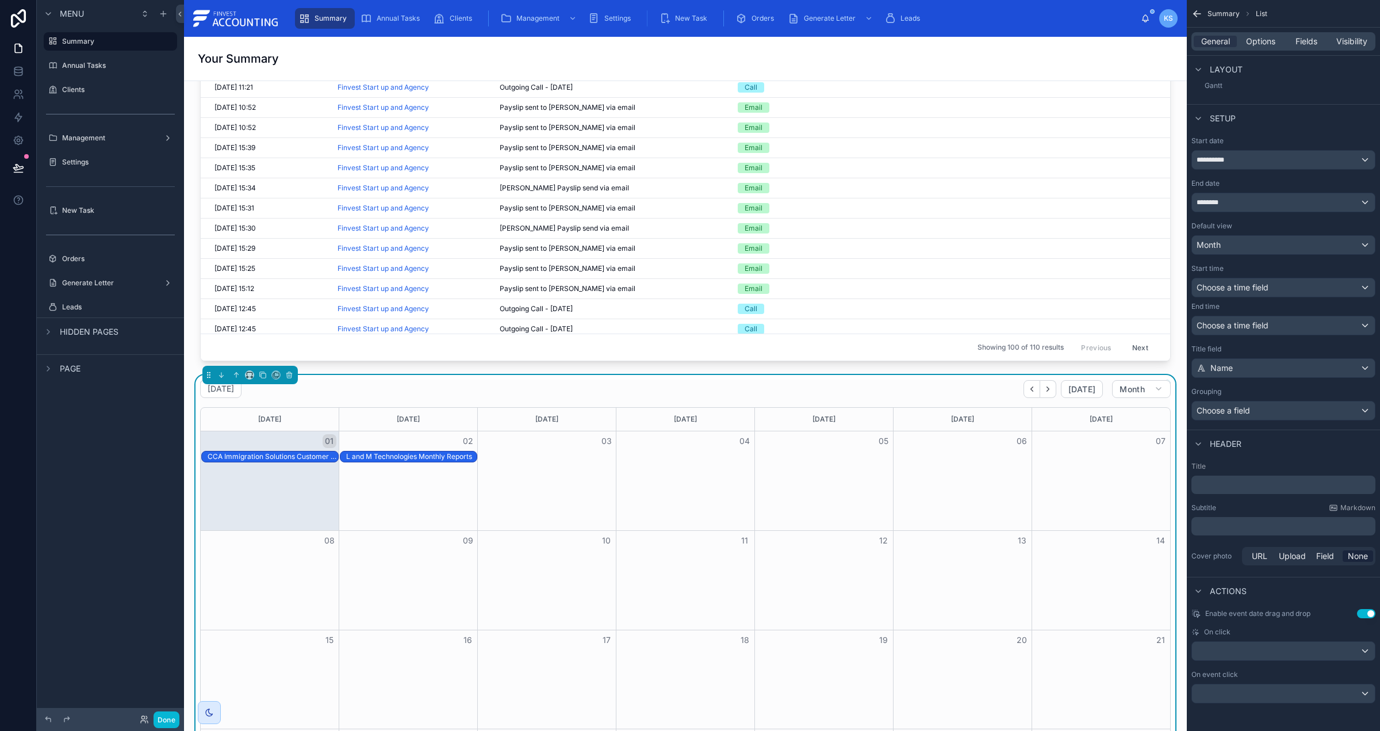
click at [366, 454] on div "L and M Technologies Monthly Reports" at bounding box center [411, 456] width 131 height 10
click at [369, 459] on div "L and M Technologies Monthly Reports" at bounding box center [411, 456] width 131 height 9
click at [1317, 37] on span "Fields" at bounding box center [1306, 41] width 22 height 11
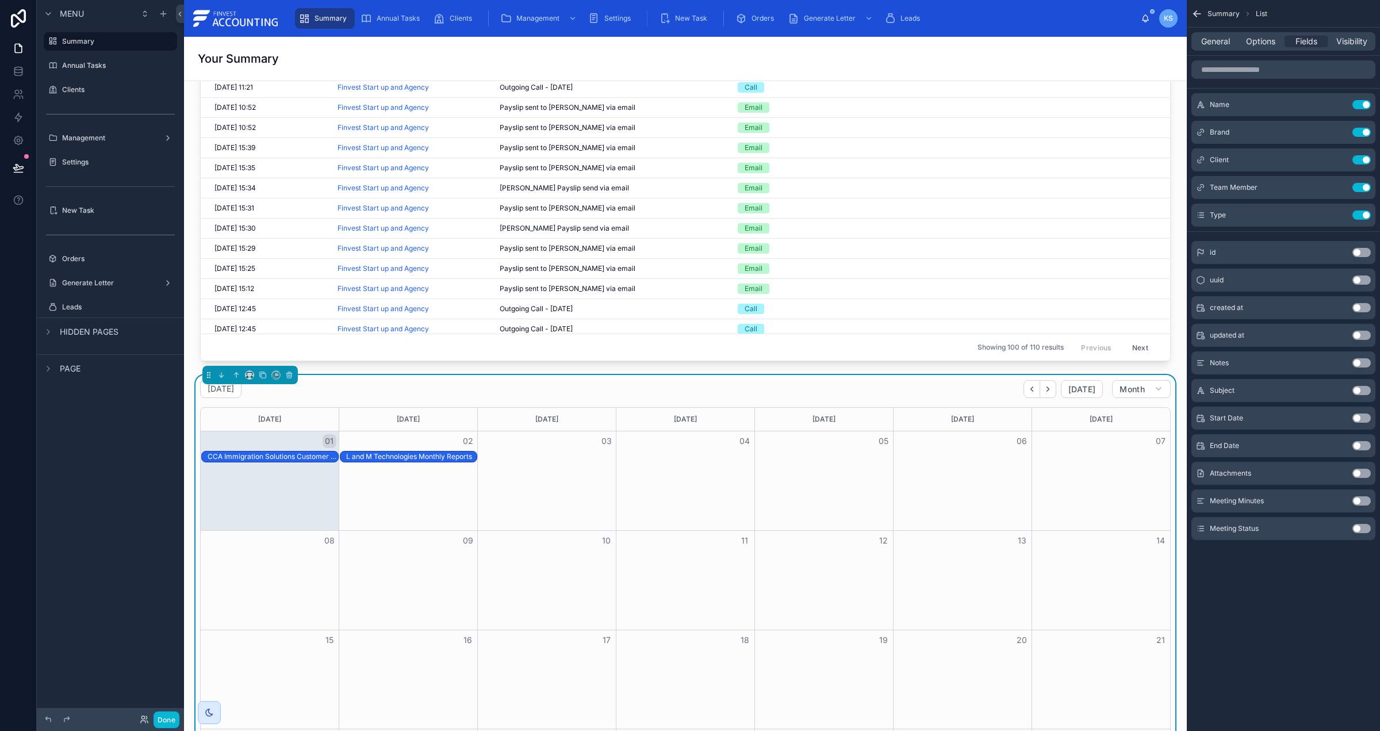
drag, startPoint x: 1357, startPoint y: 530, endPoint x: 1340, endPoint y: 469, distance: 63.3
click at [1357, 530] on button "Use setting" at bounding box center [1361, 528] width 18 height 9
click at [1359, 423] on div "Subject Use setting" at bounding box center [1283, 418] width 184 height 23
click at [1358, 420] on button "Use setting" at bounding box center [1361, 417] width 18 height 9
click at [1364, 133] on button "Use setting" at bounding box center [1361, 132] width 18 height 9
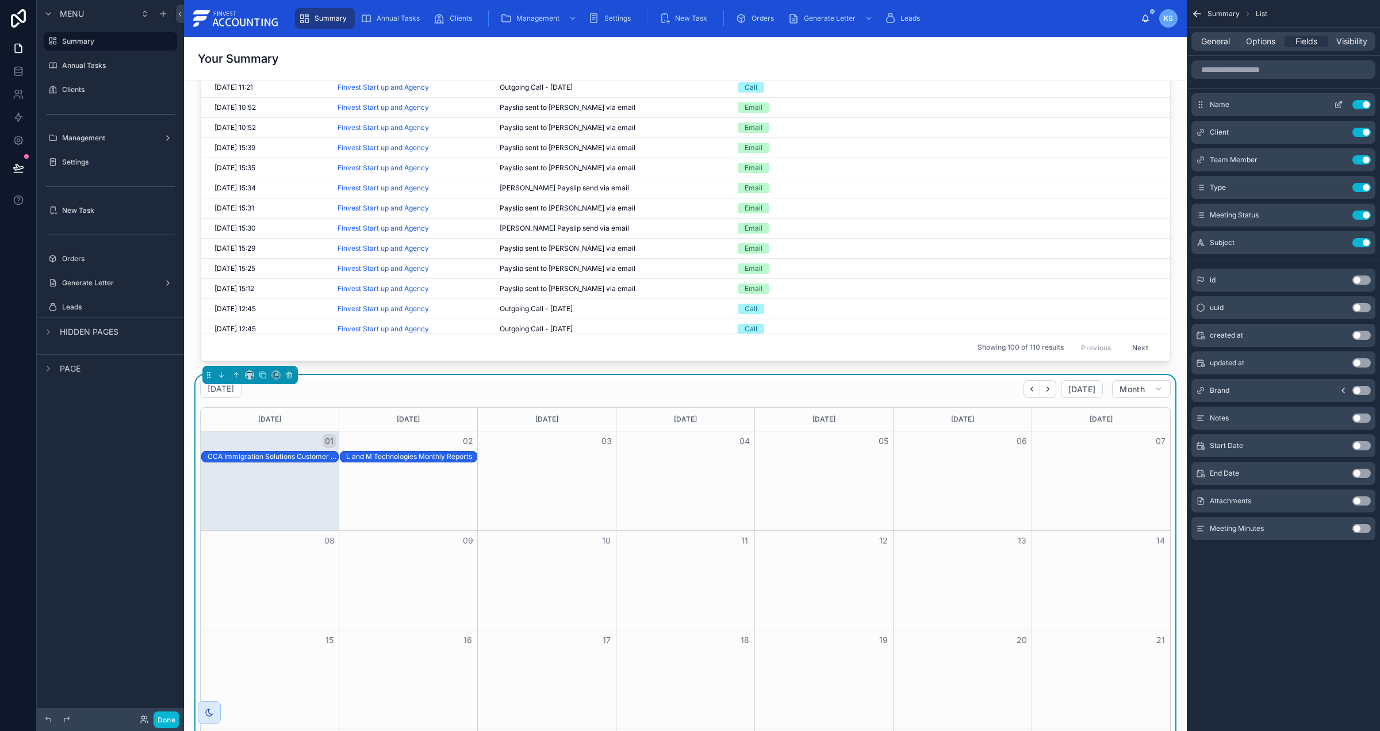
click at [1363, 101] on button "Use setting" at bounding box center [1361, 104] width 18 height 9
click at [360, 455] on div "L and M Technologies Monthly Reports" at bounding box center [411, 456] width 131 height 9
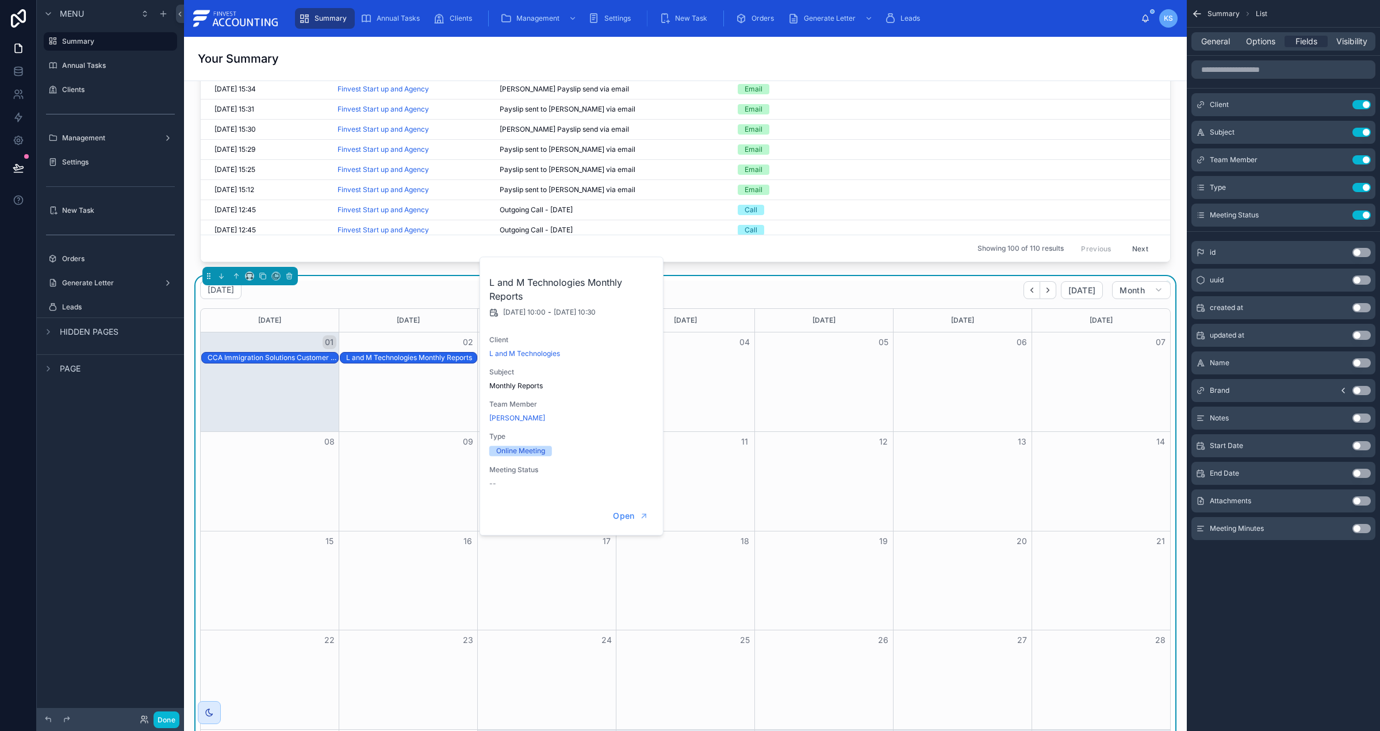
scroll to position [2318, 0]
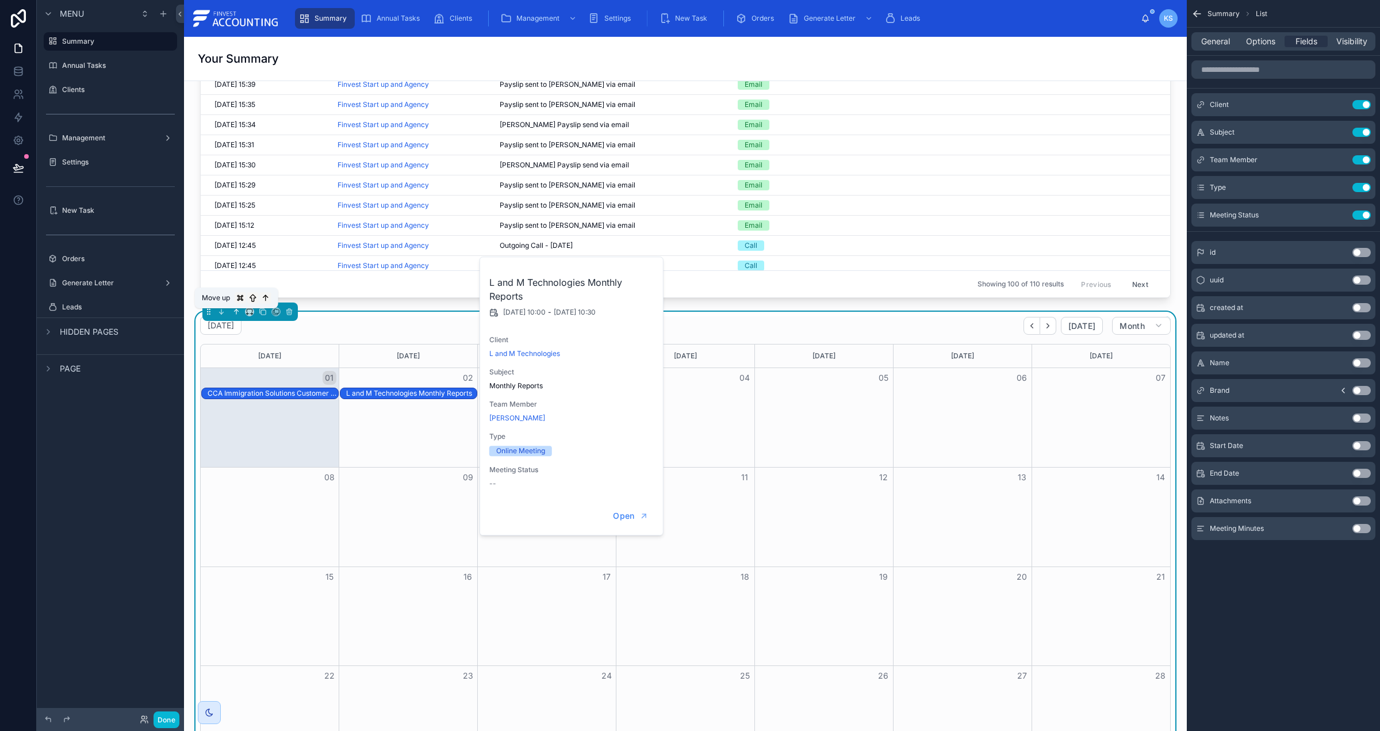
click at [239, 313] on icon at bounding box center [236, 312] width 8 height 8
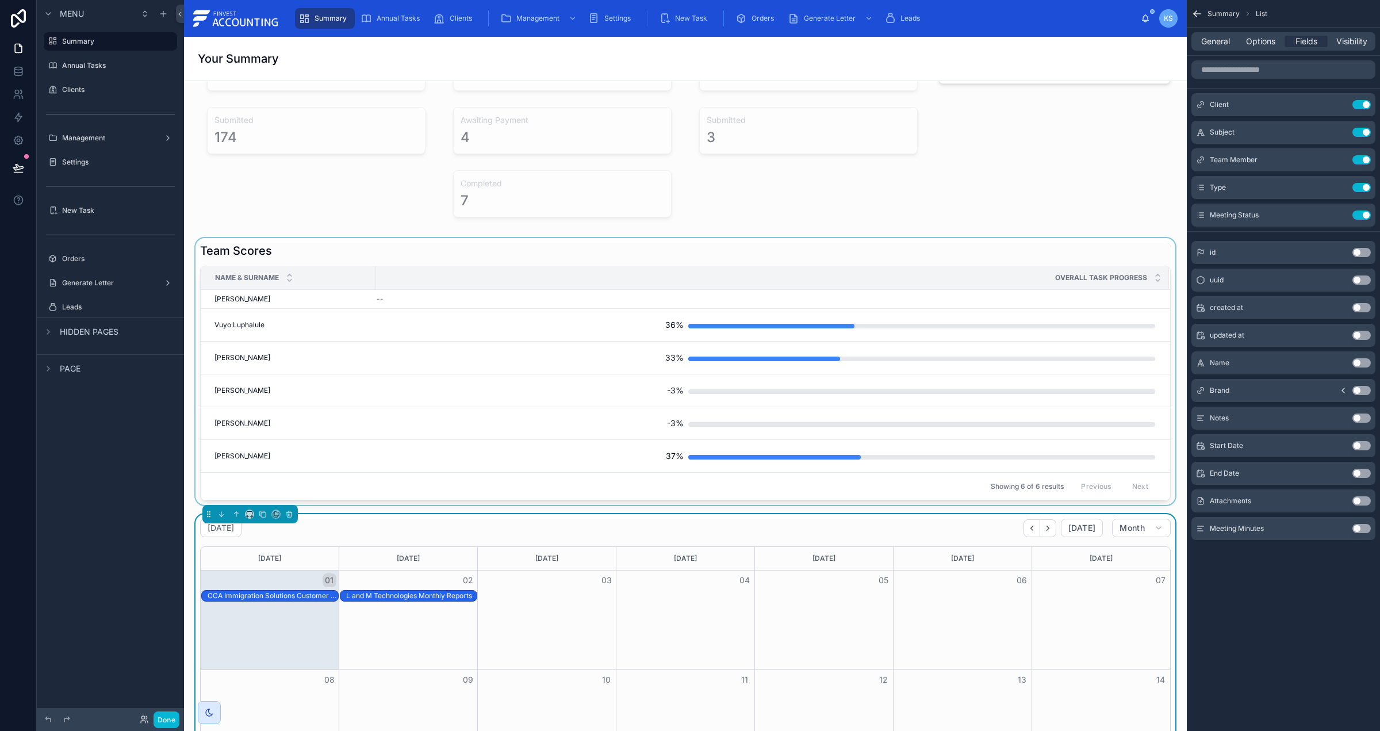
scroll to position [1524, 0]
click at [1366, 45] on span "Visibility" at bounding box center [1351, 41] width 31 height 11
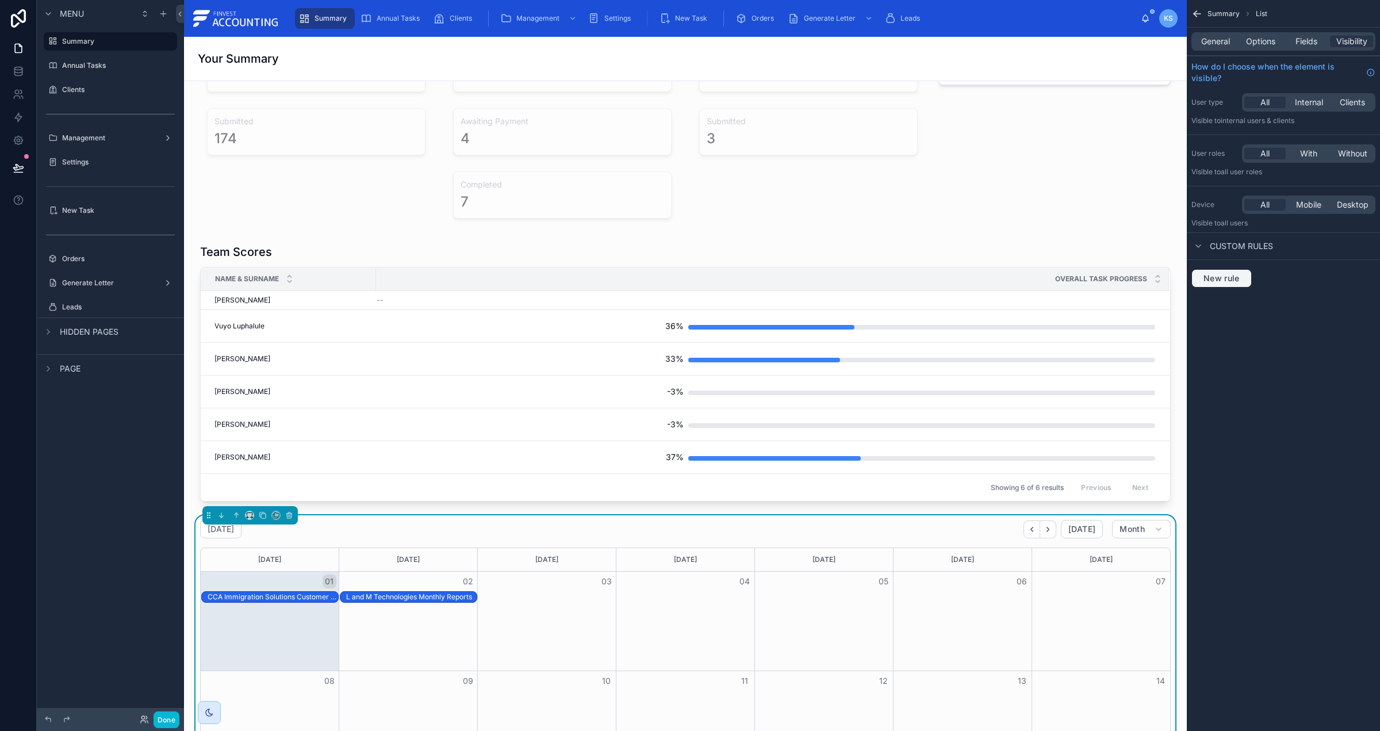
click at [1242, 275] on span "New rule" at bounding box center [1221, 278] width 45 height 10
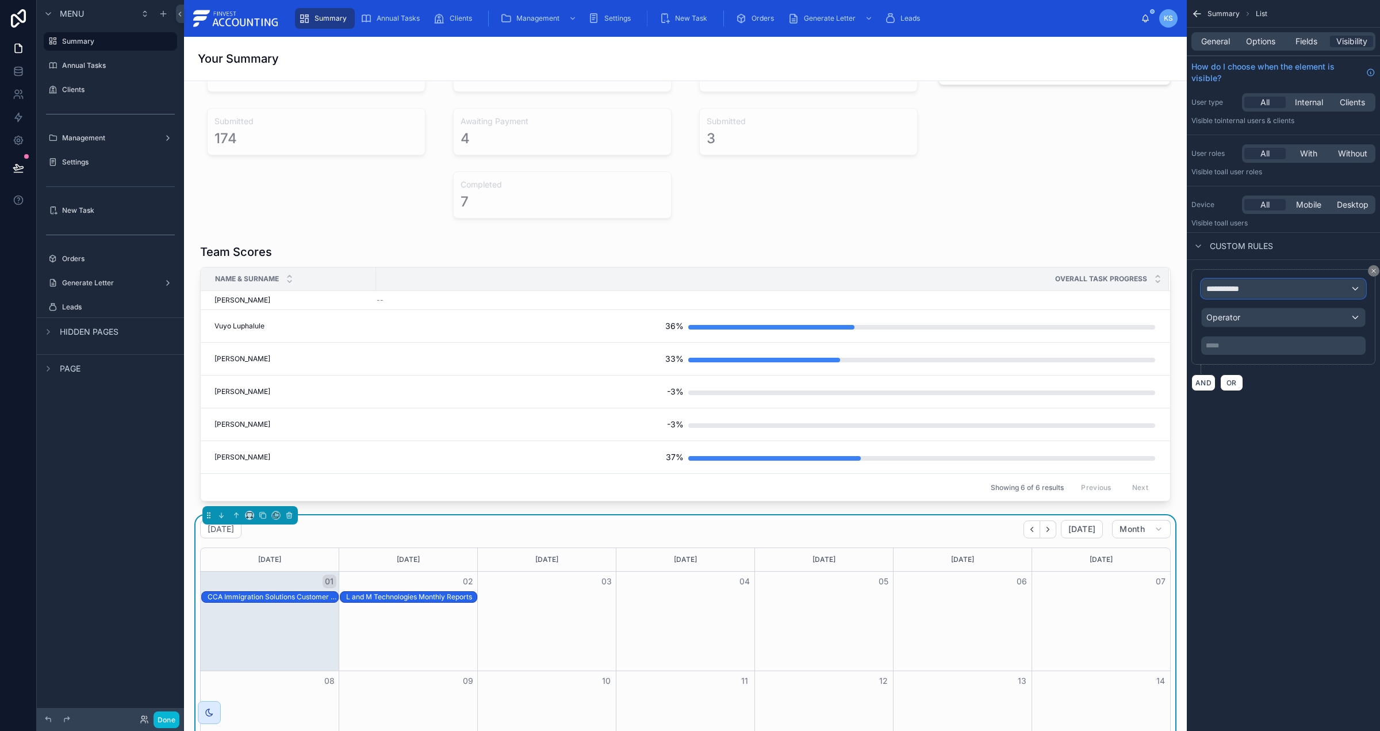
click at [1249, 291] on span "**********" at bounding box center [1227, 288] width 43 height 11
click at [1255, 354] on span "Logged in User" at bounding box center [1258, 351] width 95 height 14
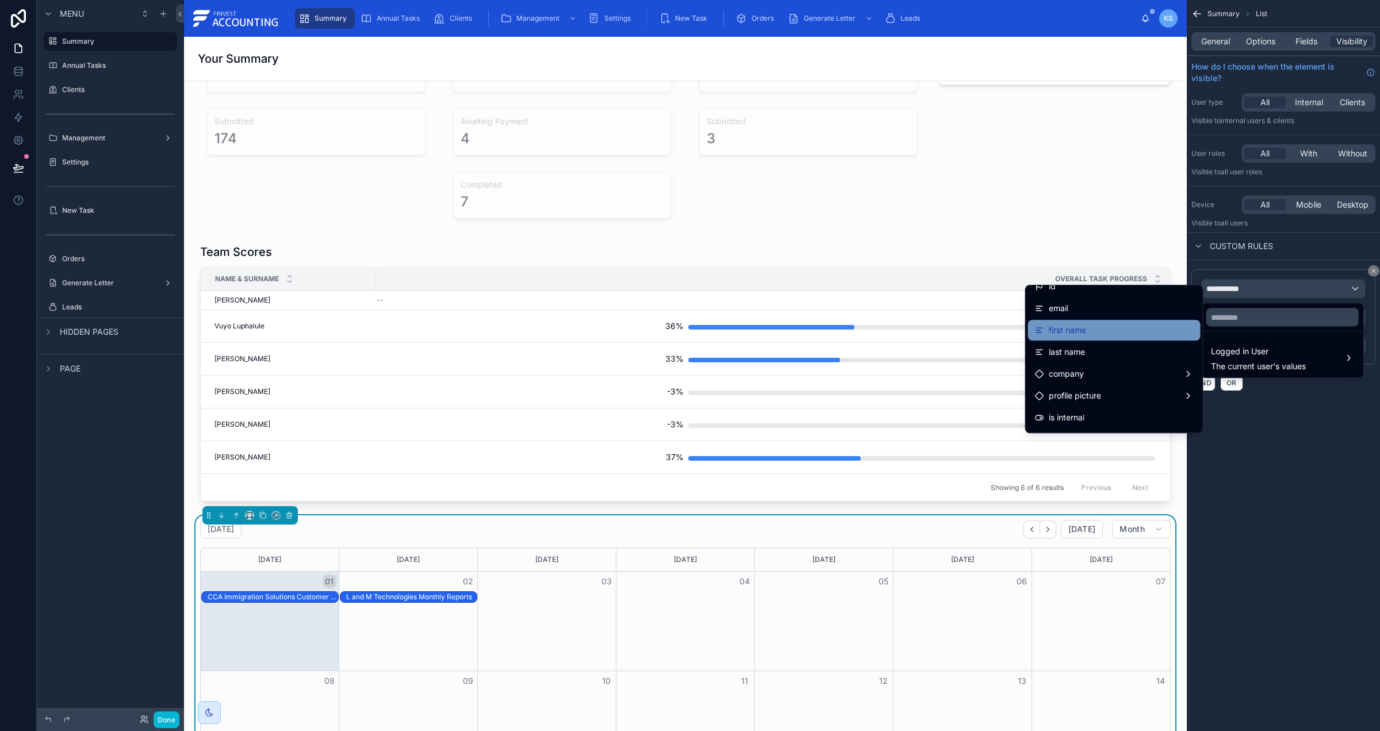
scroll to position [21, 0]
click at [1146, 316] on div "first name" at bounding box center [1114, 321] width 159 height 14
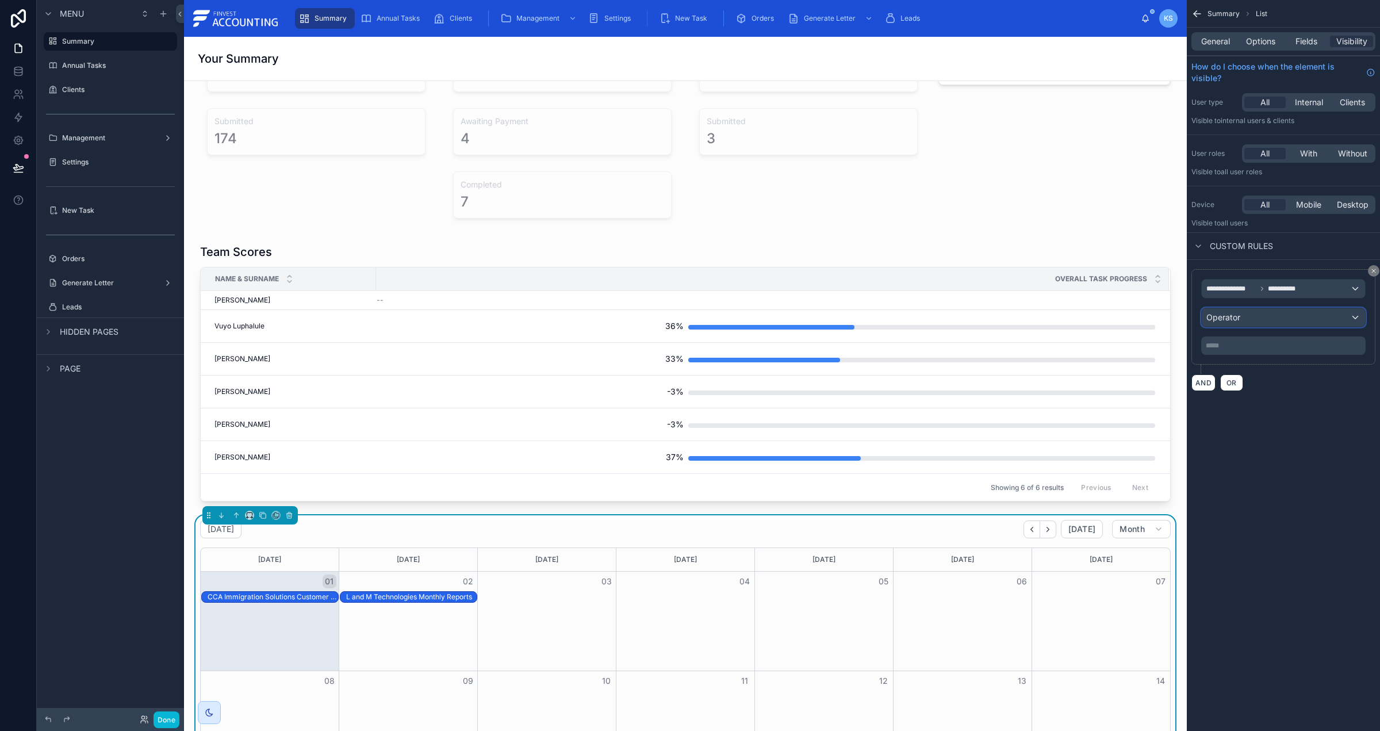
click at [1247, 322] on div "Operator" at bounding box center [1283, 317] width 163 height 18
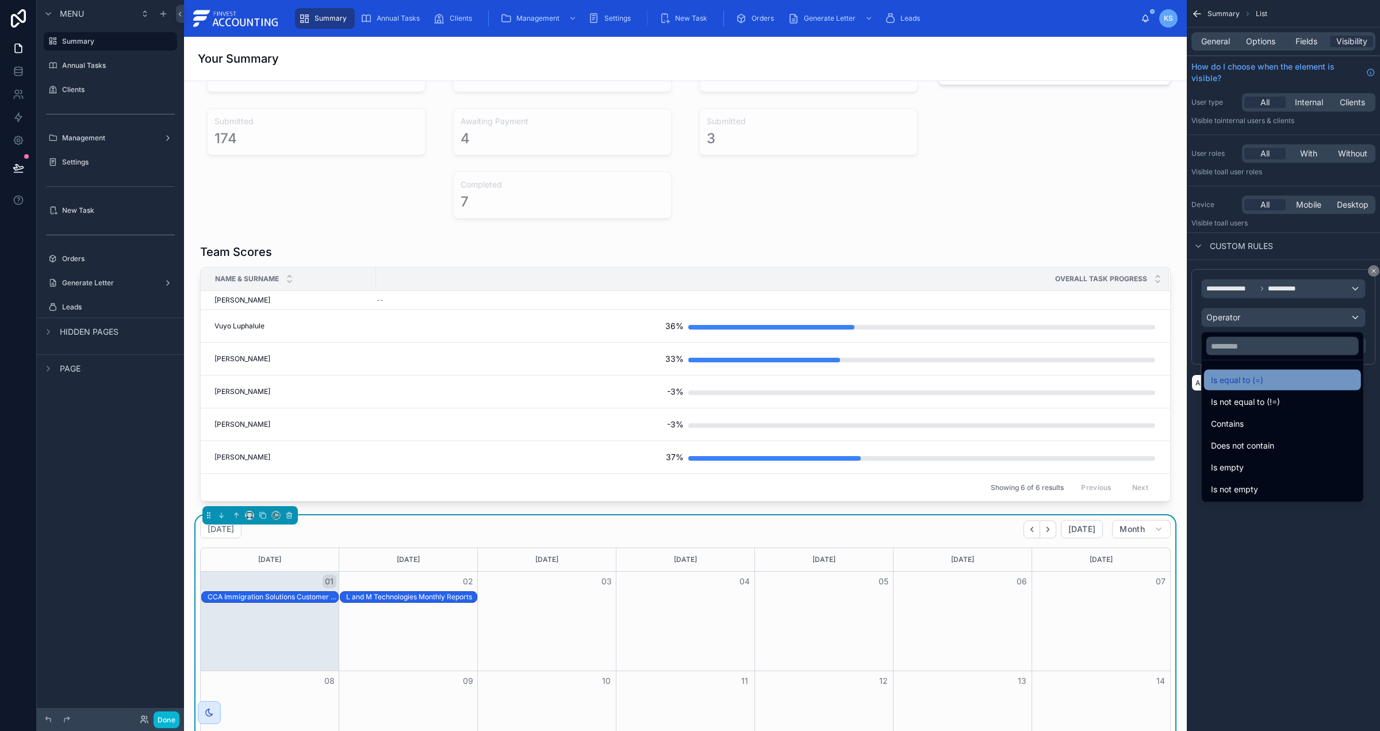
click at [1241, 382] on span "Is equal to (=)" at bounding box center [1237, 380] width 52 height 14
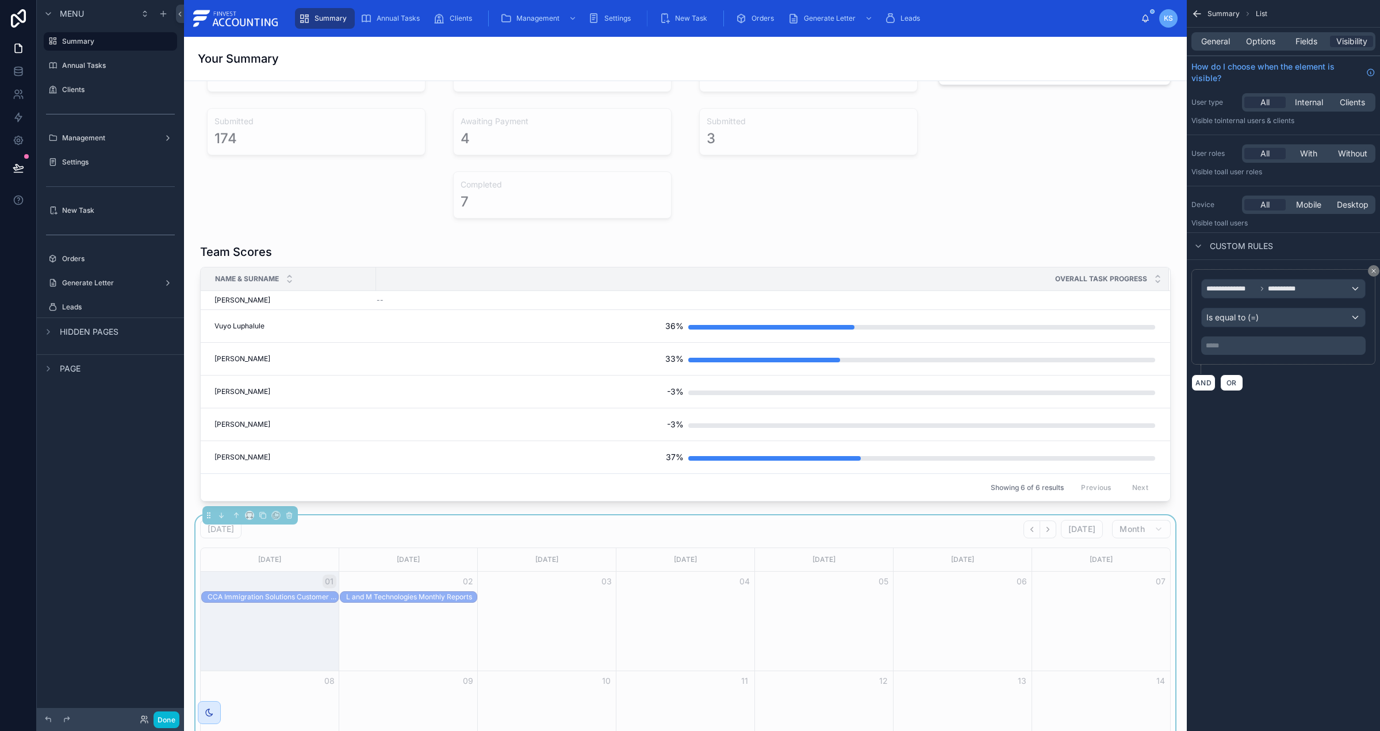
click at [1231, 349] on p "***** ﻿" at bounding box center [1285, 345] width 158 height 9
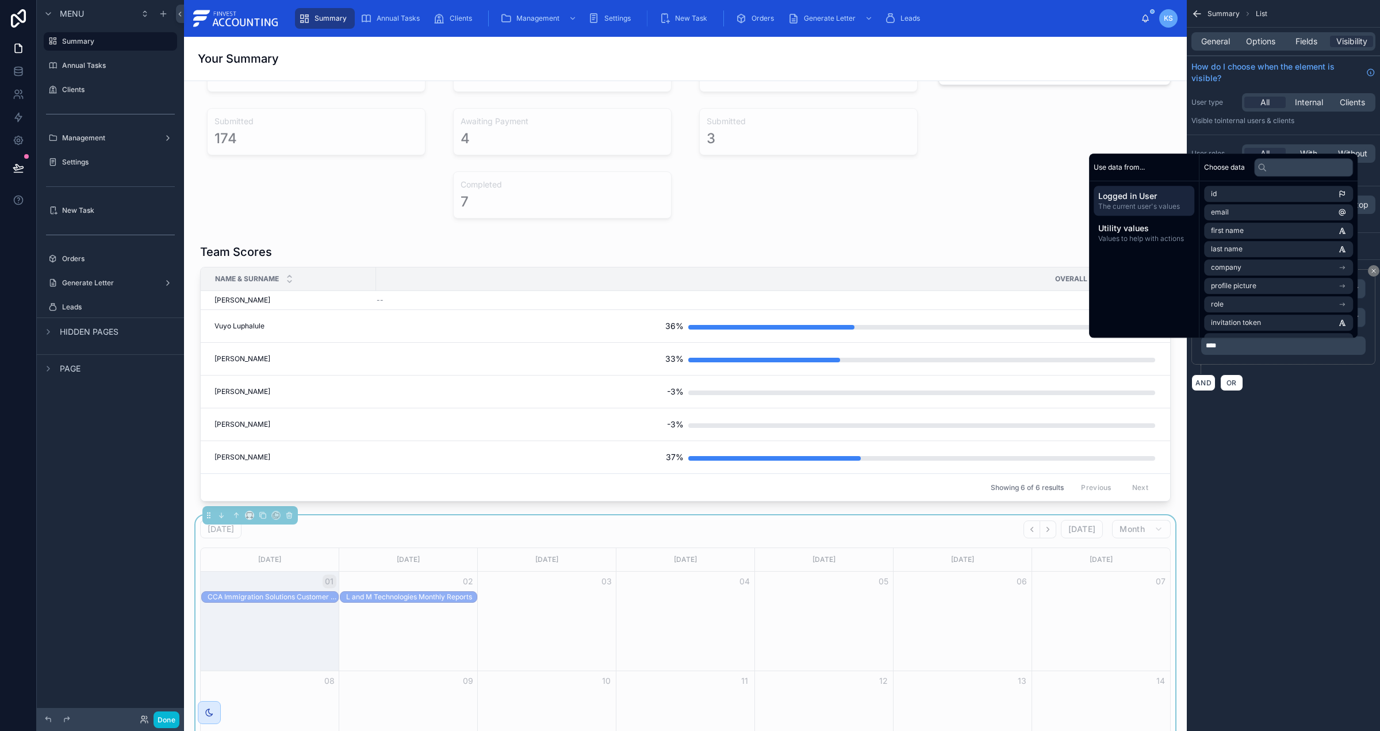
click at [1327, 403] on div "**********" at bounding box center [1283, 209] width 193 height 419
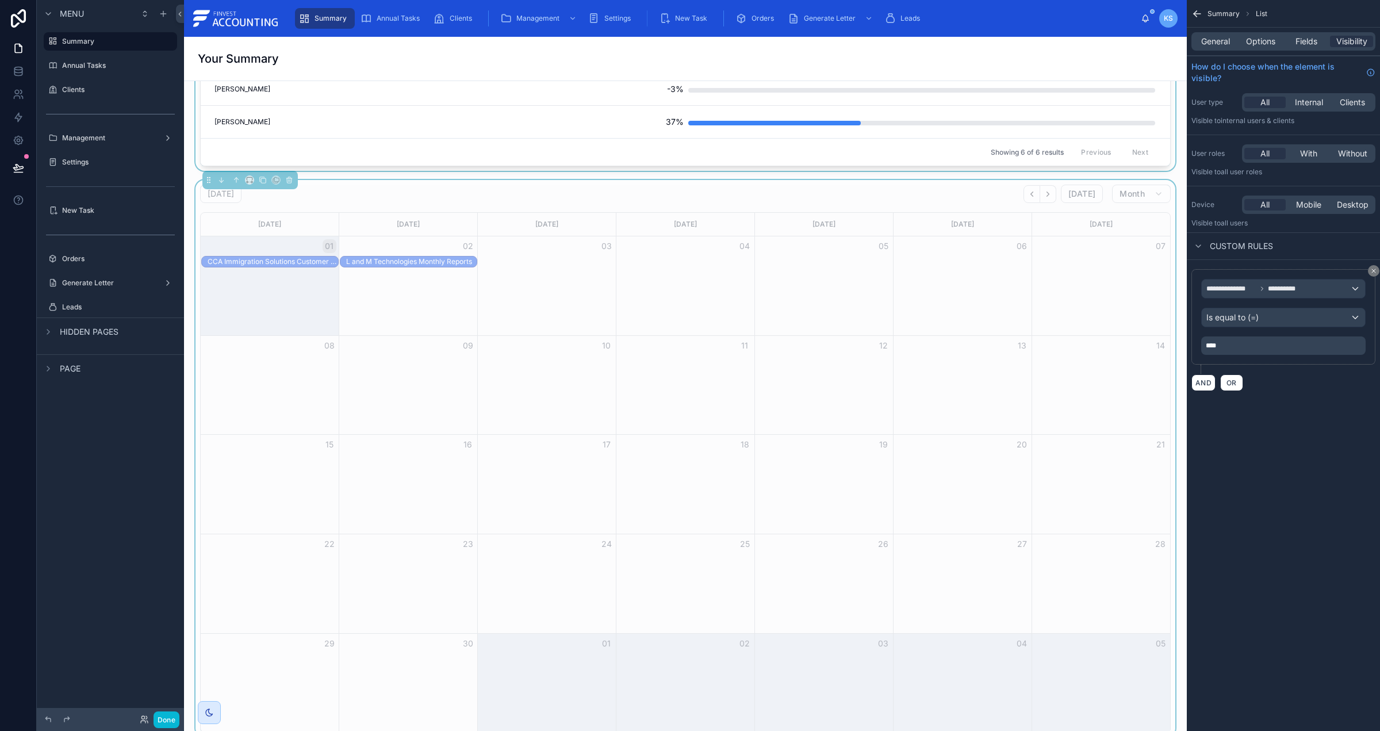
scroll to position [1860, 0]
click at [137, 717] on div "Done" at bounding box center [156, 719] width 46 height 17
click at [145, 718] on icon at bounding box center [144, 719] width 9 height 9
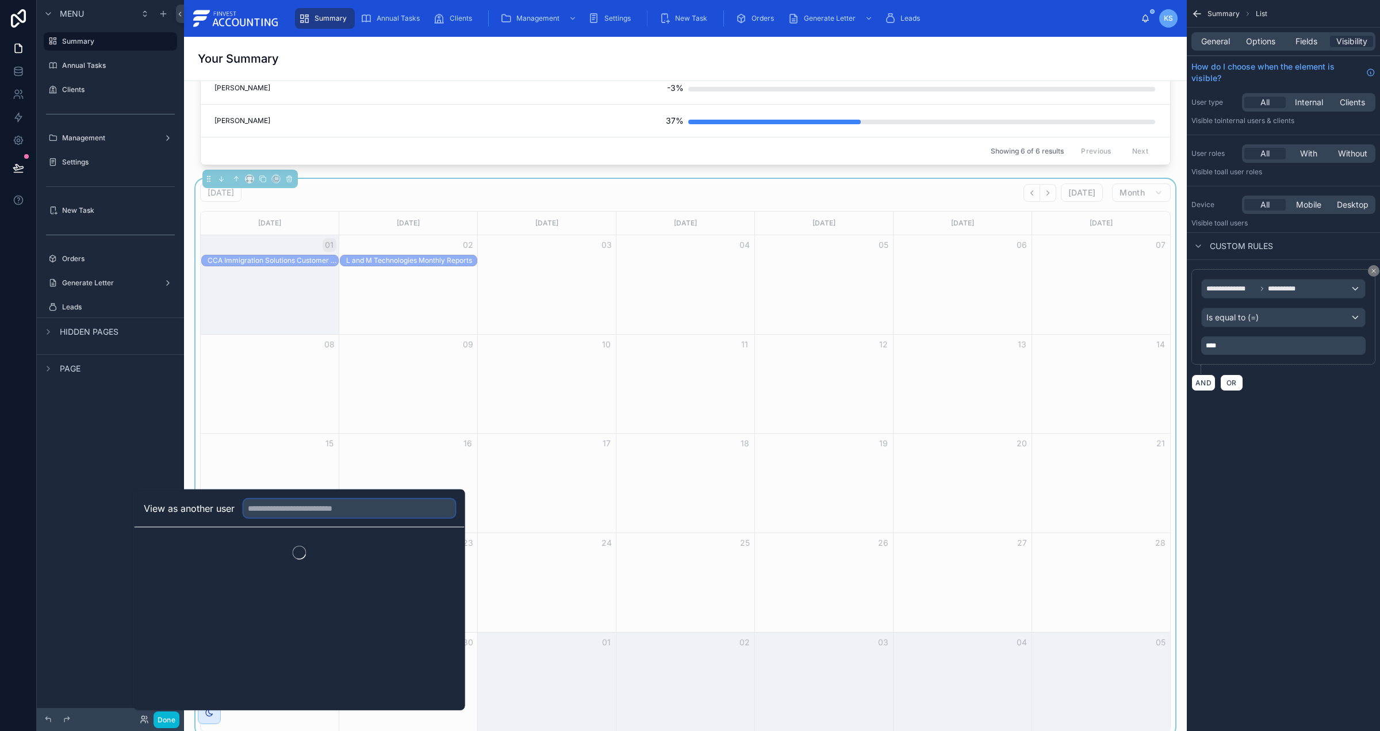
click at [305, 508] on input "text" at bounding box center [350, 508] width 212 height 18
type input "****"
click at [436, 550] on button "Select" at bounding box center [440, 550] width 30 height 17
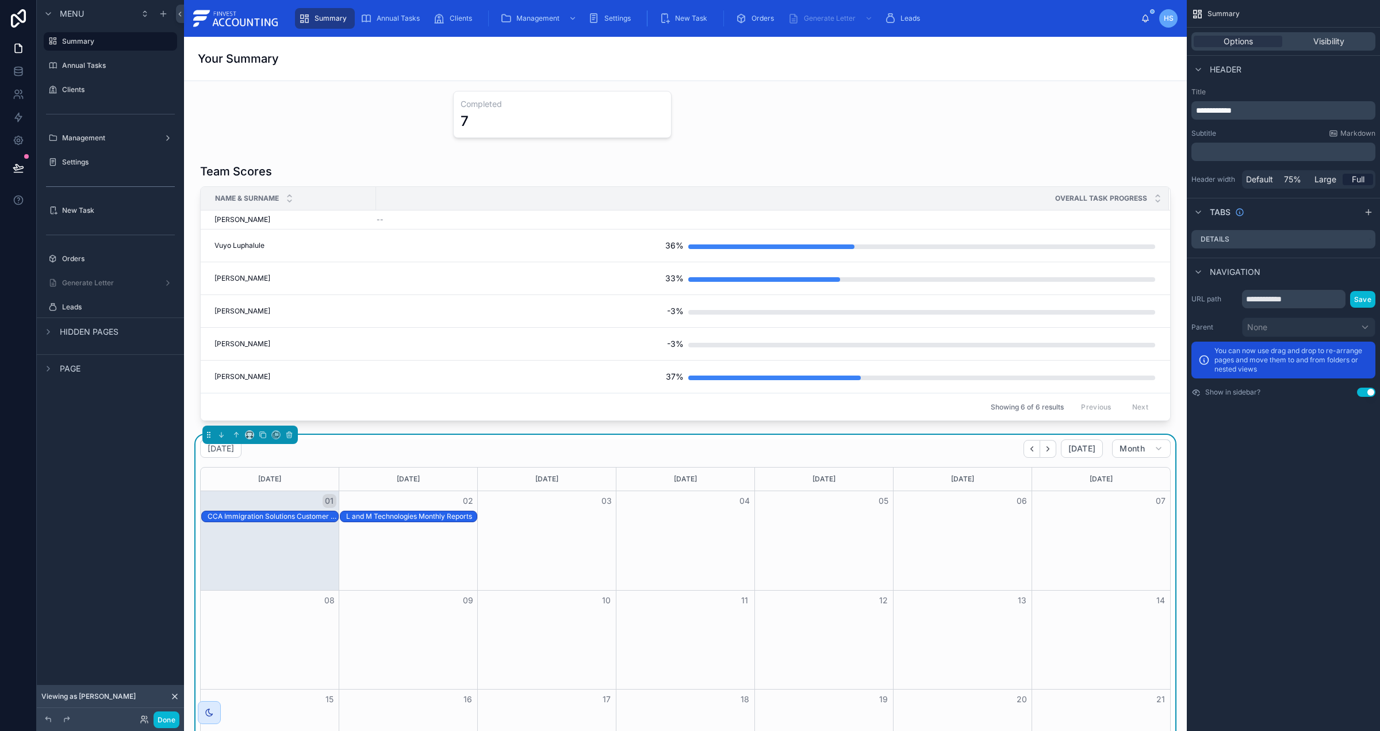
scroll to position [1606, 0]
drag, startPoint x: 166, startPoint y: 720, endPoint x: 30, endPoint y: 193, distance: 543.9
click at [165, 718] on button "Done" at bounding box center [167, 719] width 26 height 17
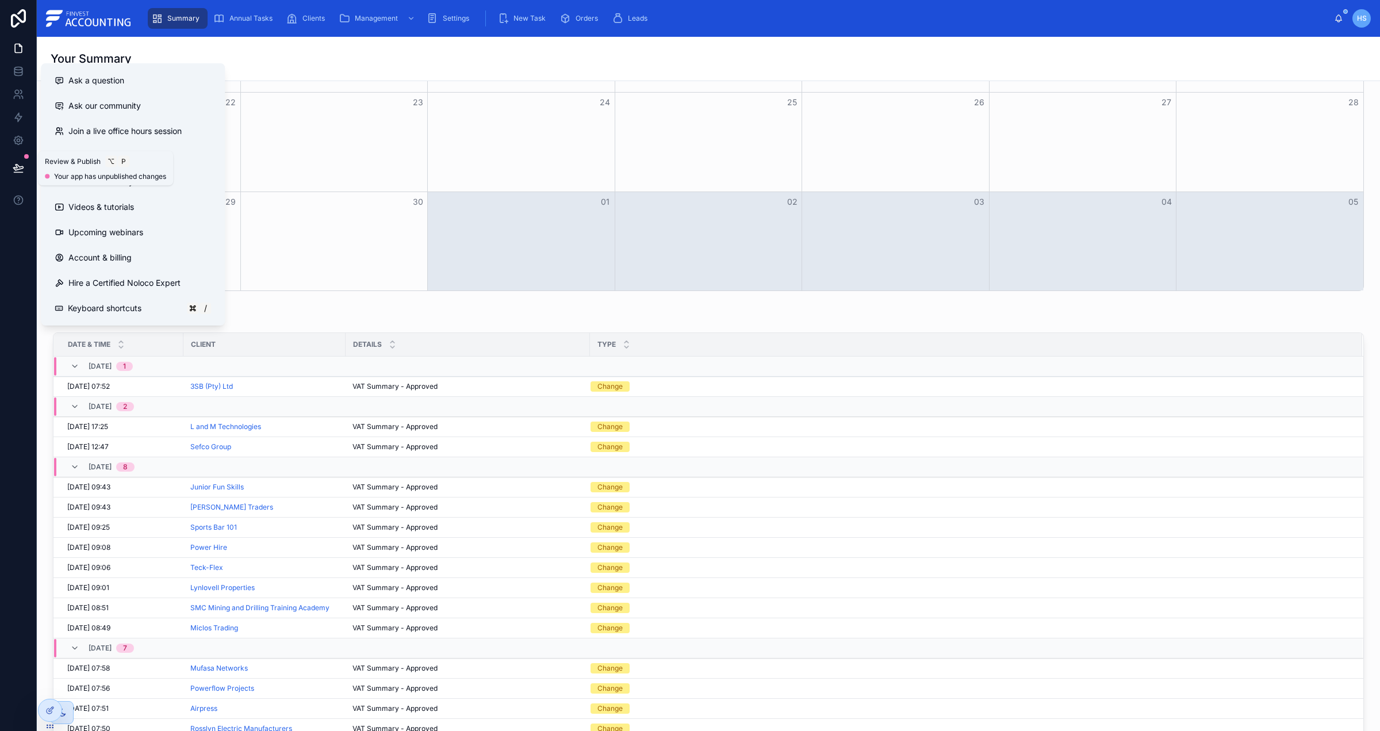
click at [20, 170] on icon at bounding box center [18, 167] width 11 height 11
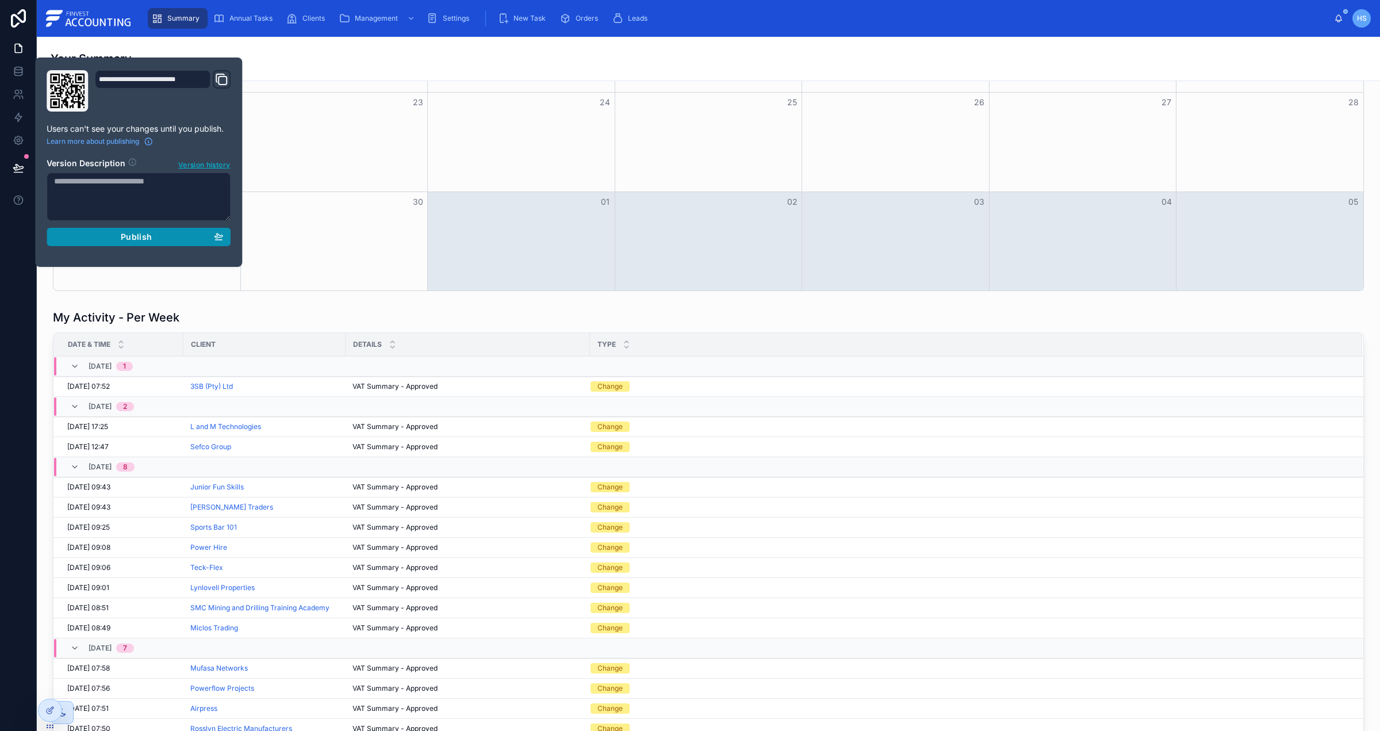
click at [225, 237] on button "Publish" at bounding box center [139, 237] width 184 height 18
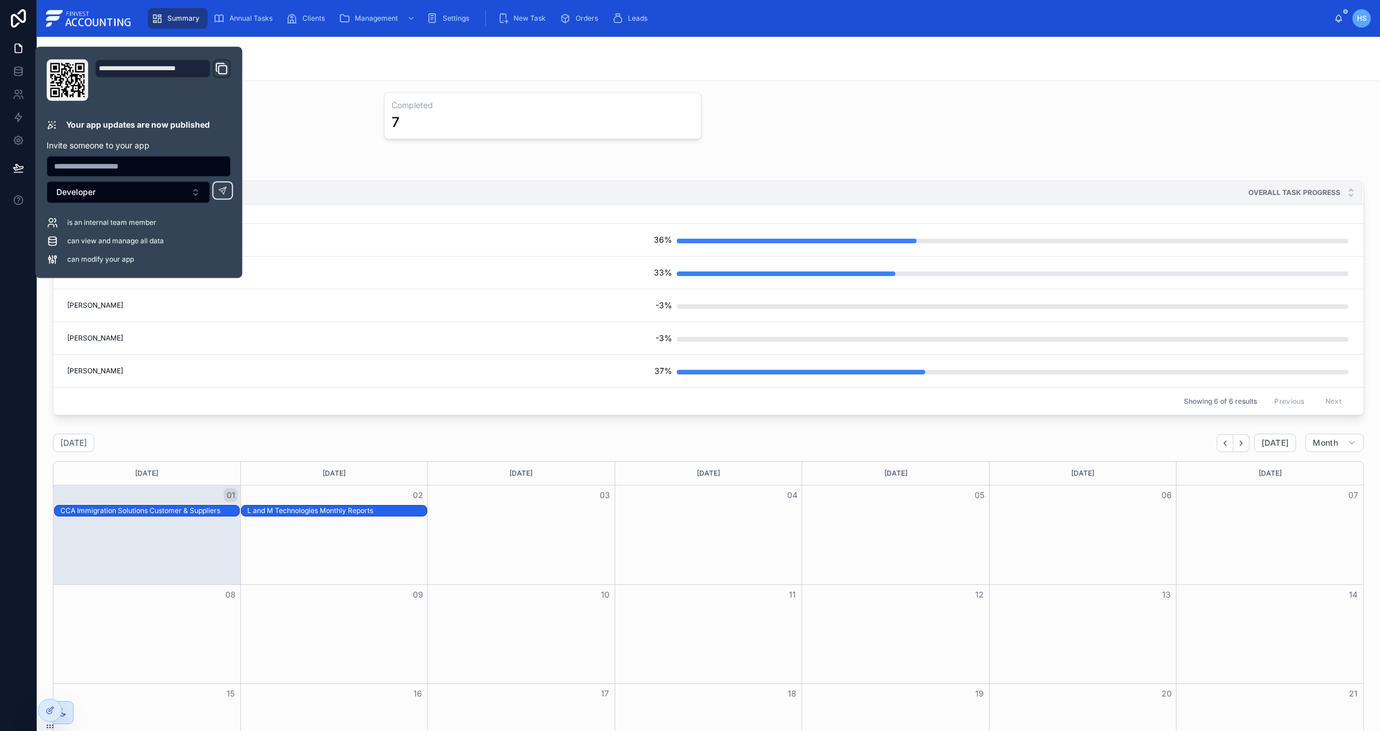
scroll to position [904, 0]
